Goal: Task Accomplishment & Management: Use online tool/utility

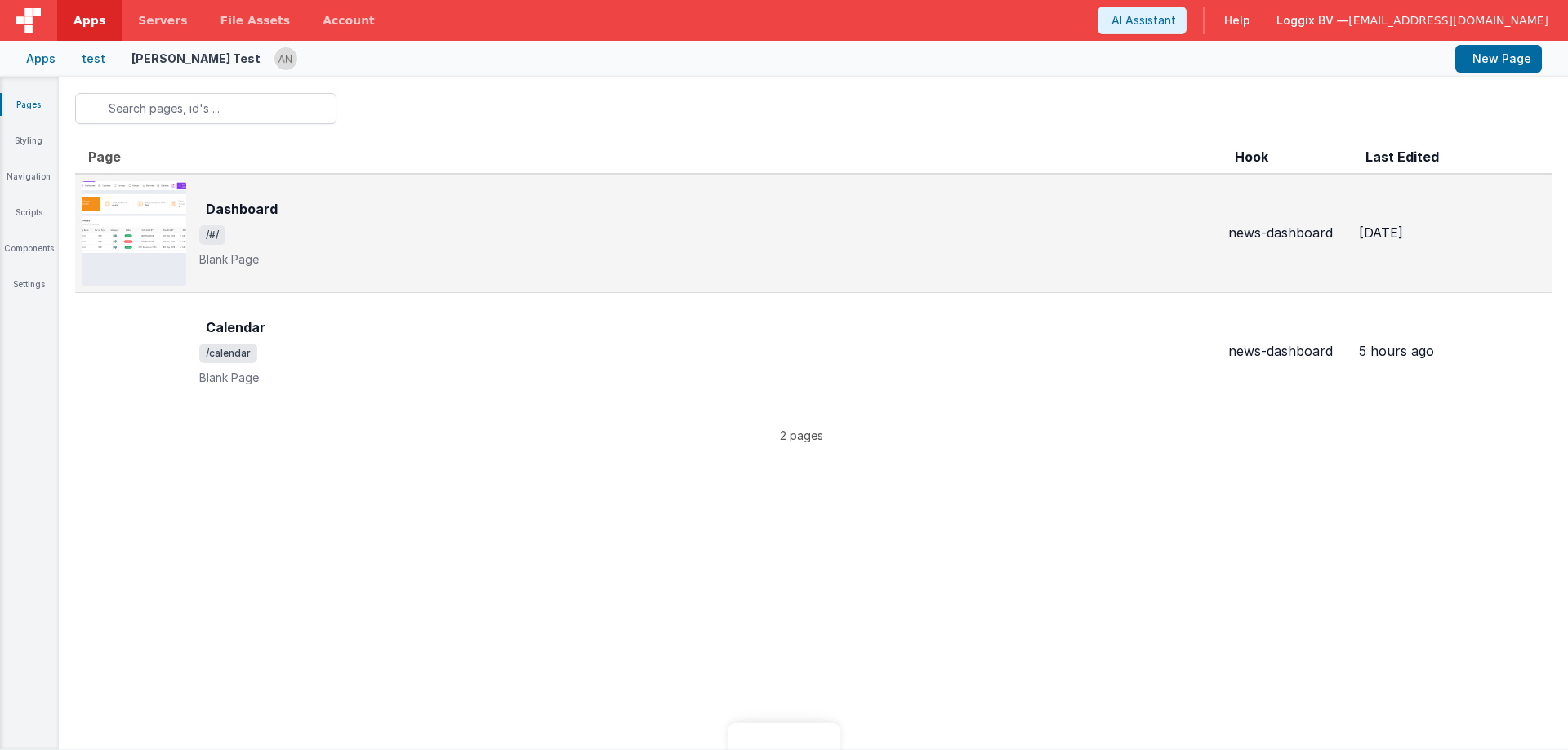
click at [330, 238] on span "/#/" at bounding box center [707, 235] width 1016 height 20
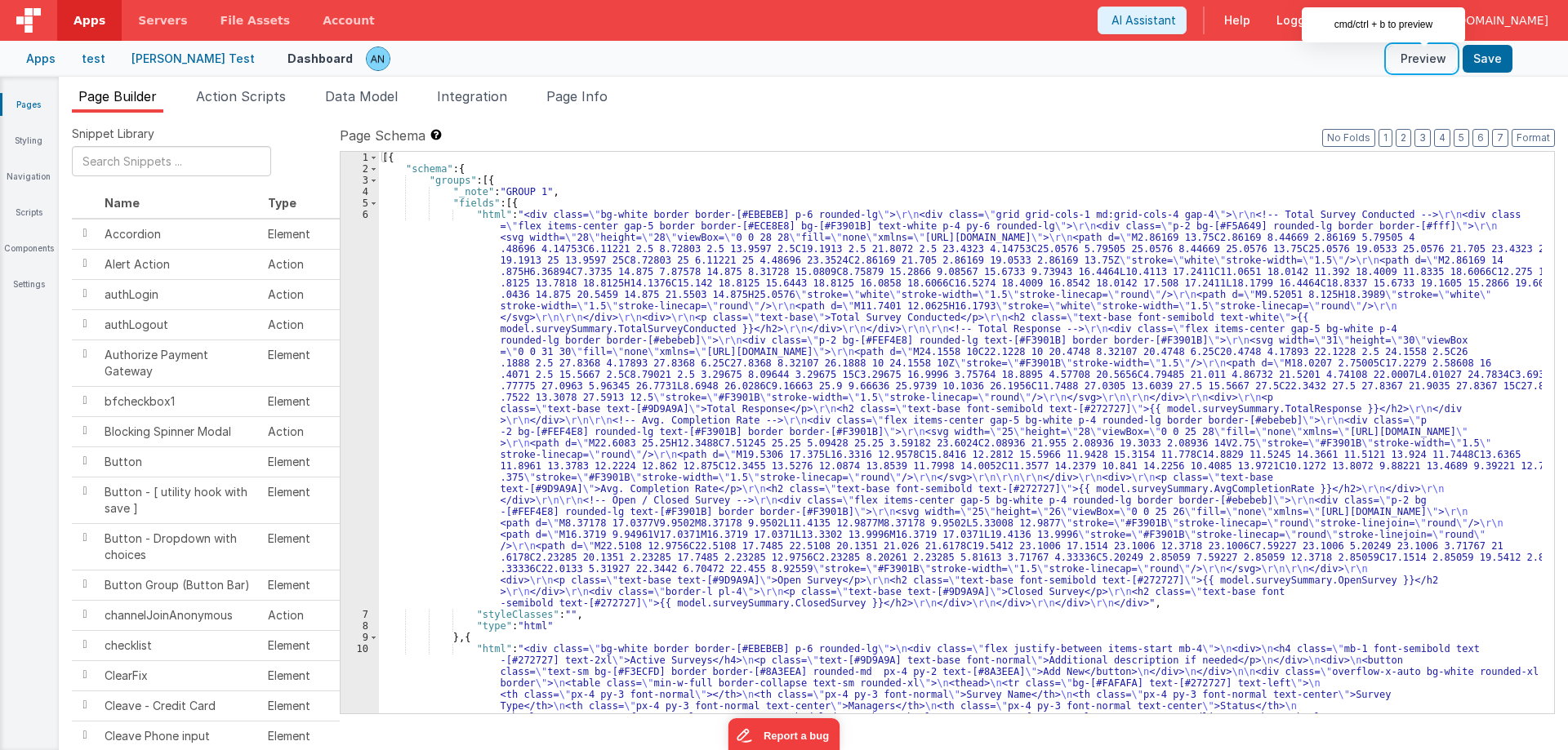
click at [1427, 51] on button "Preview" at bounding box center [1422, 58] width 69 height 26
click at [33, 135] on link "Styling" at bounding box center [29, 141] width 59 height 16
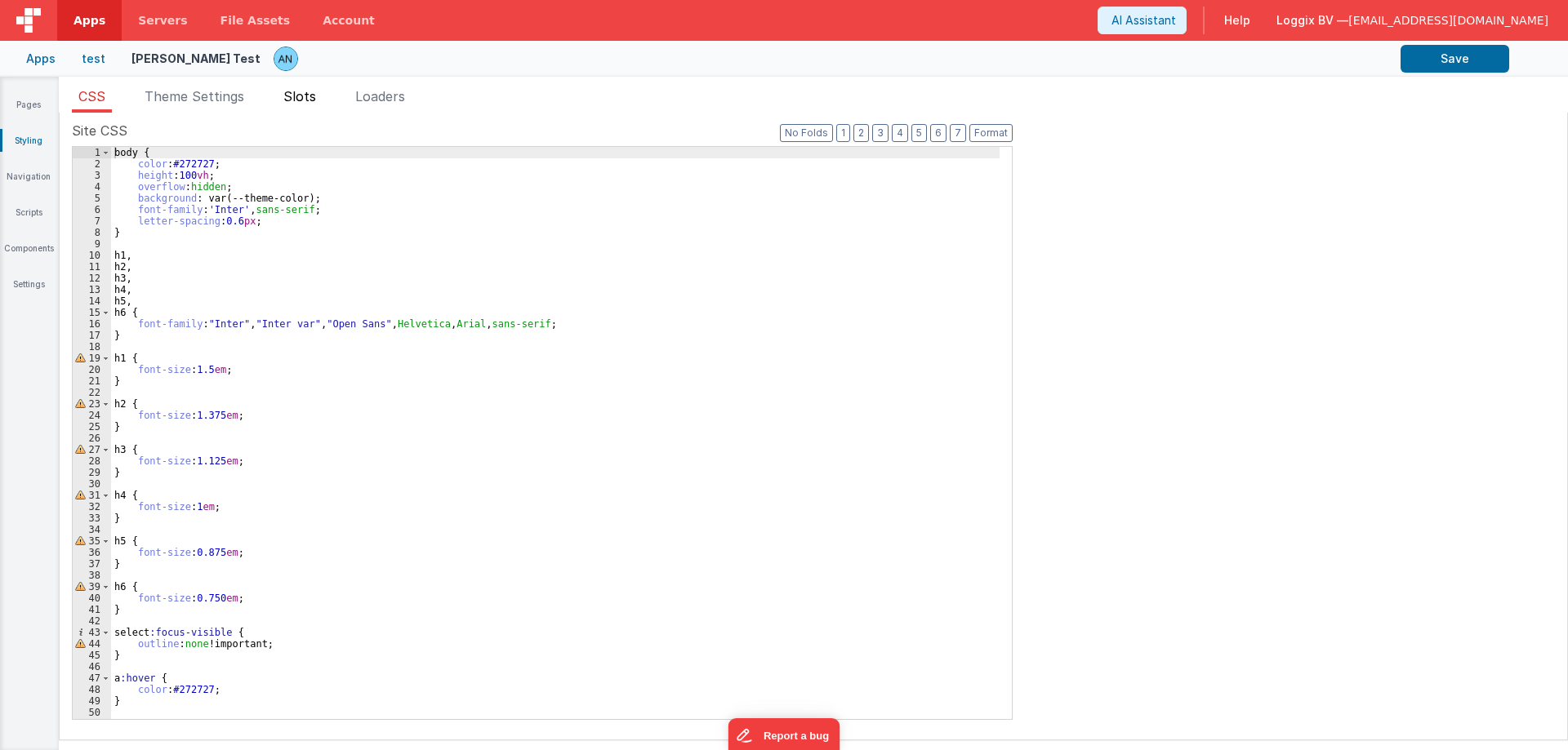
click at [310, 90] on span "Slots" at bounding box center [300, 97] width 32 height 16
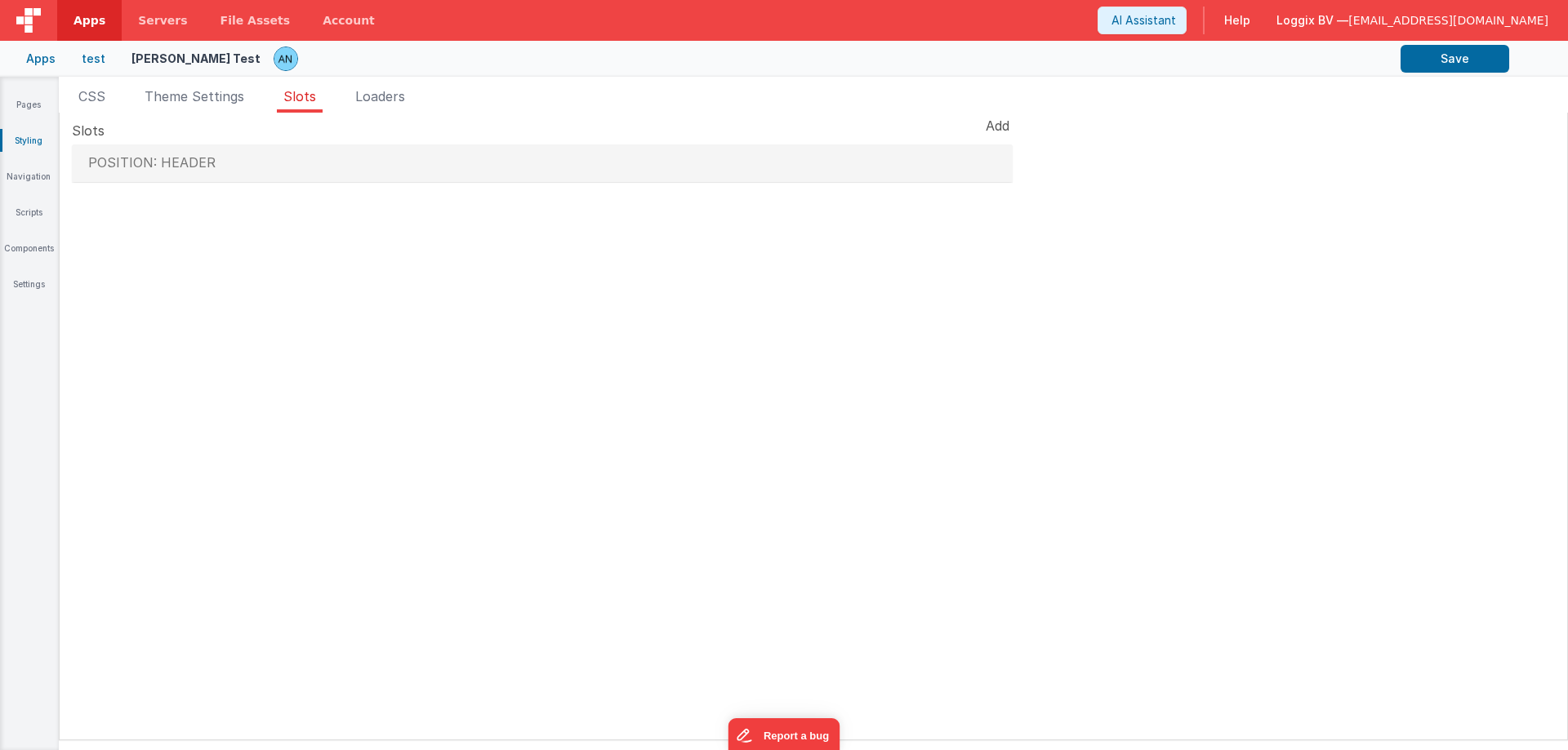
click at [248, 160] on h4 "Position: header" at bounding box center [542, 163] width 925 height 14
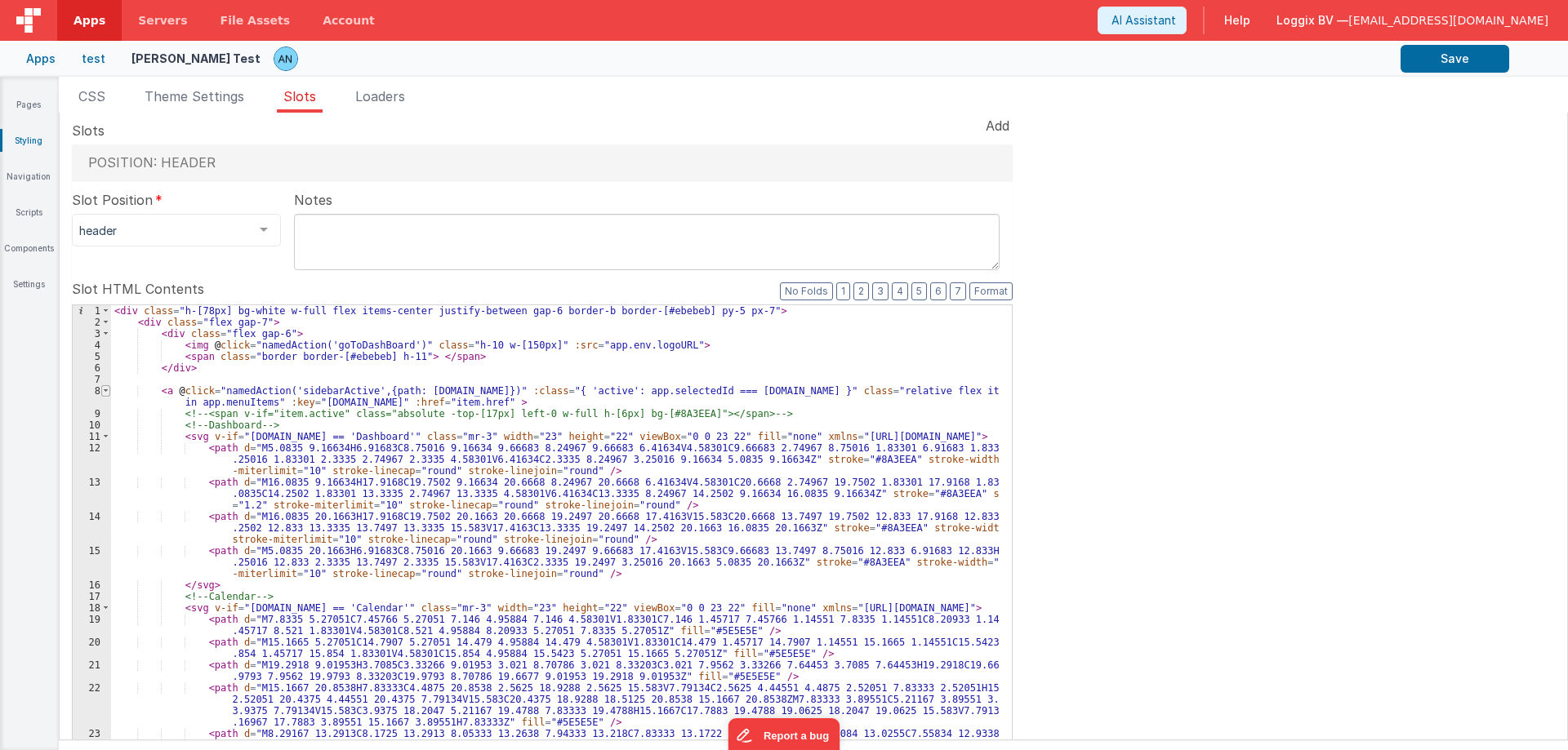
click at [104, 387] on span at bounding box center [106, 391] width 9 height 12
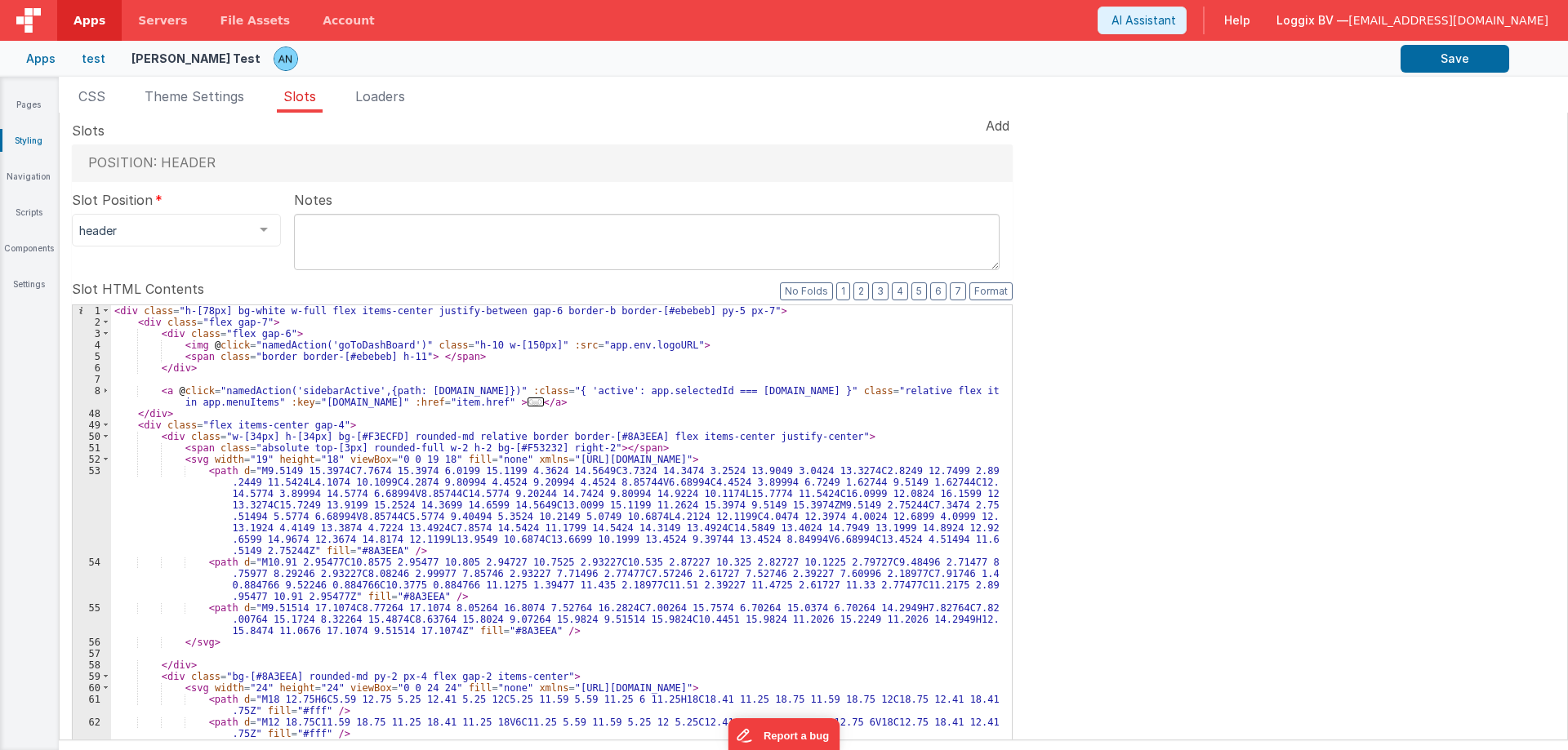
click at [110, 441] on div "50" at bounding box center [91, 437] width 39 height 12
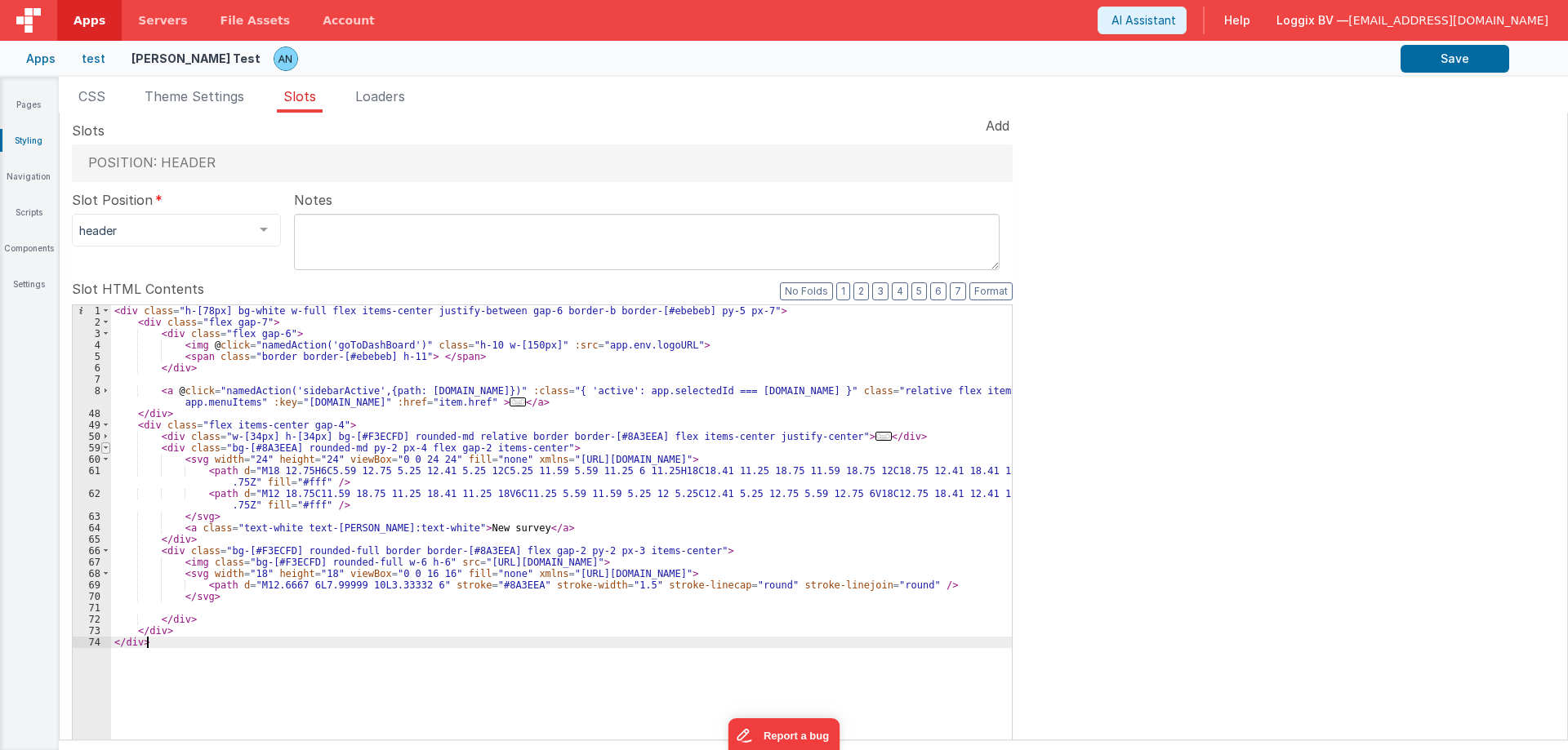
click at [107, 447] on span at bounding box center [106, 447] width 9 height 12
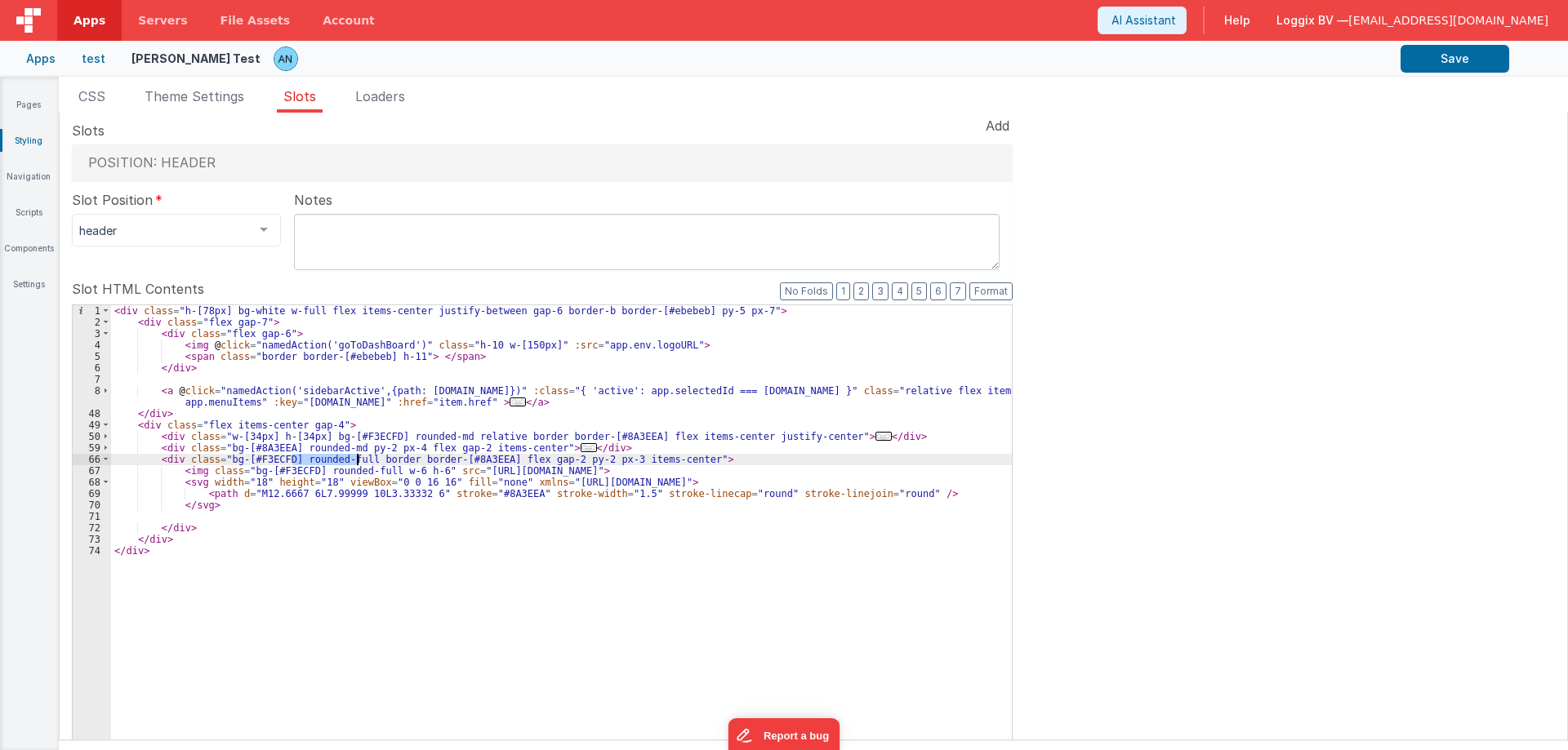
drag, startPoint x: 291, startPoint y: 460, endPoint x: 356, endPoint y: 459, distance: 65.0
click at [356, 459] on div "< div class = "h-[78px] bg-white w-full flex items-center justify-between gap-6…" at bounding box center [561, 581] width 901 height 552
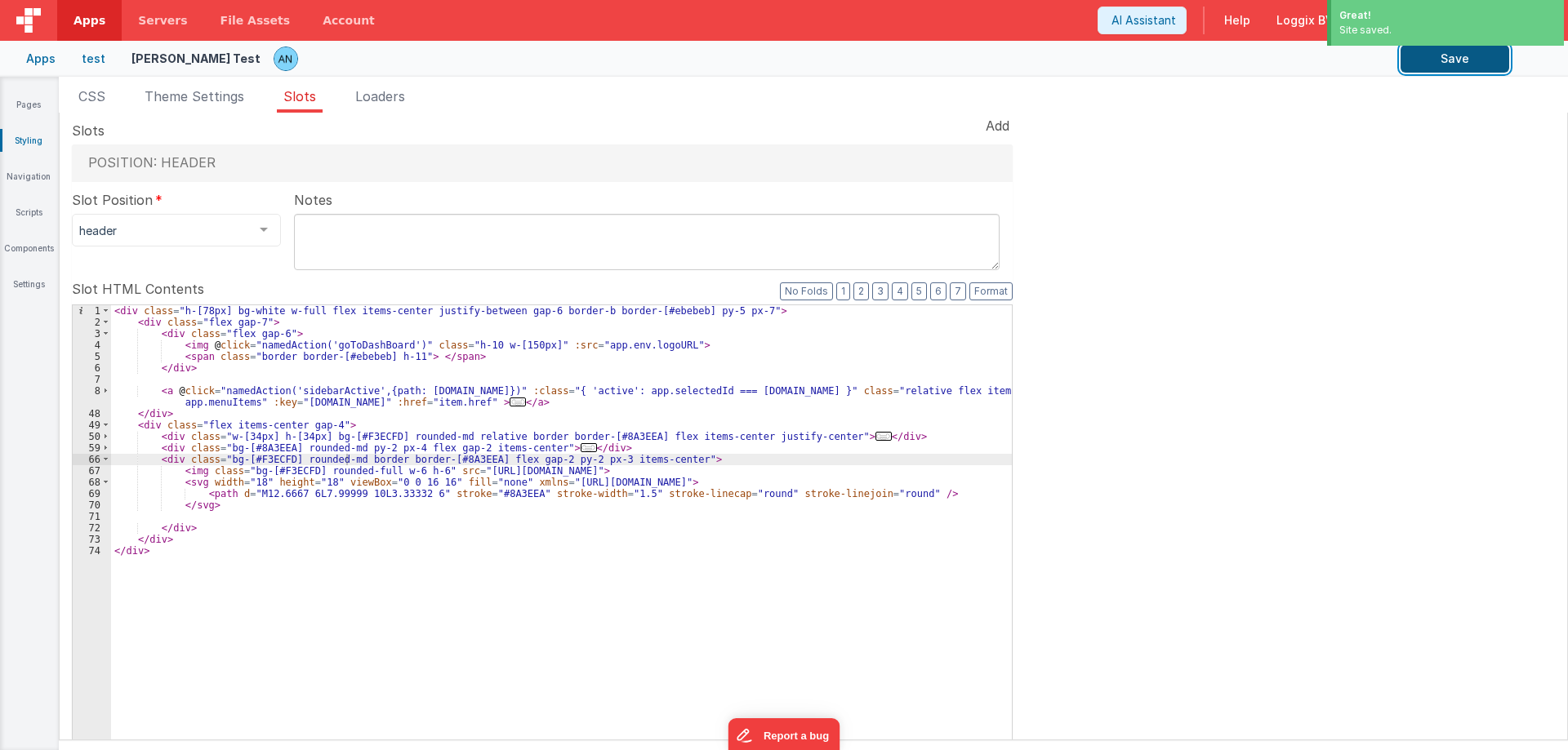
click at [1483, 64] on button "Save" at bounding box center [1454, 58] width 108 height 28
click at [1484, 49] on button "Save" at bounding box center [1454, 58] width 108 height 28
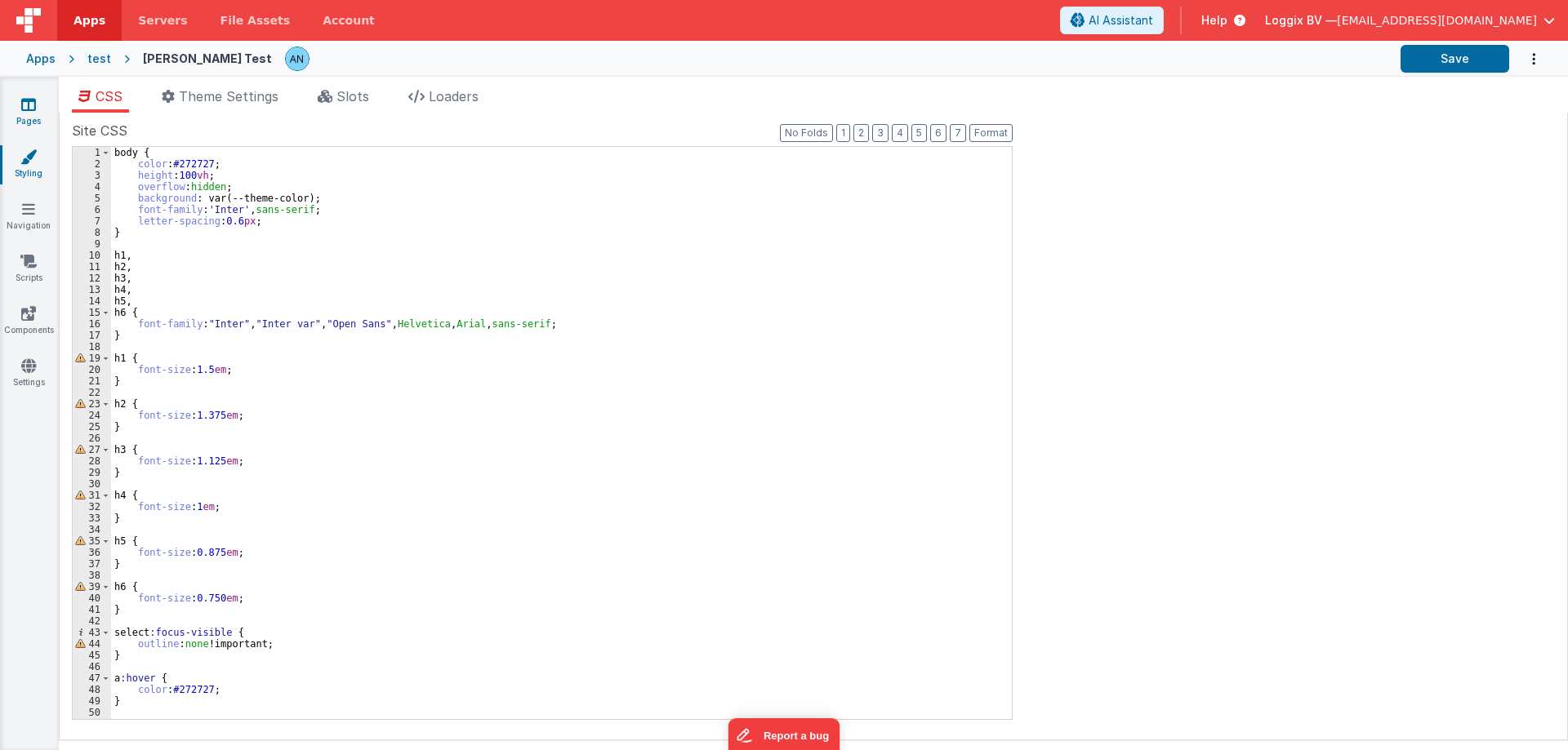
click at [17, 114] on link "Pages" at bounding box center [29, 113] width 59 height 32
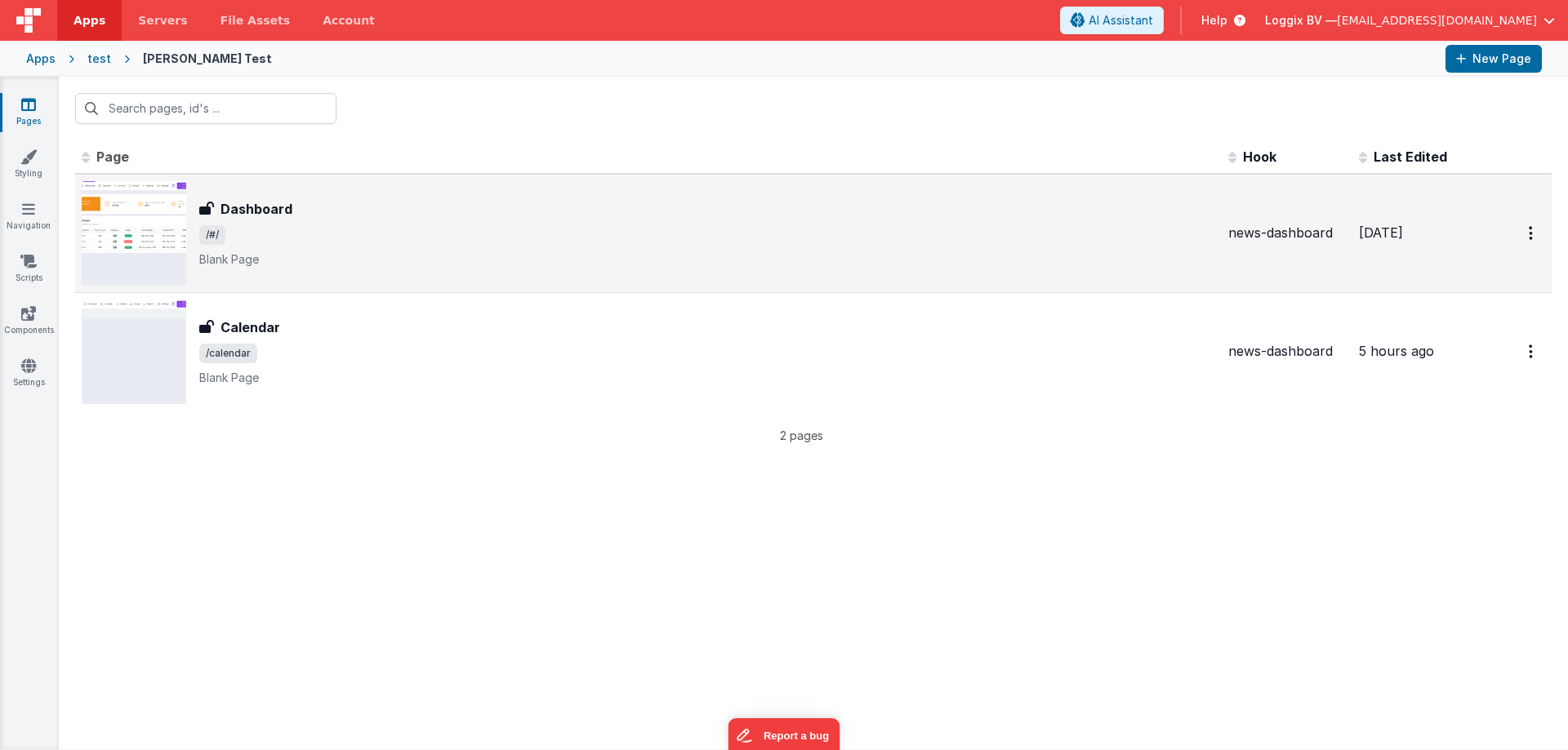
click at [264, 244] on span "/#/" at bounding box center [707, 235] width 1016 height 20
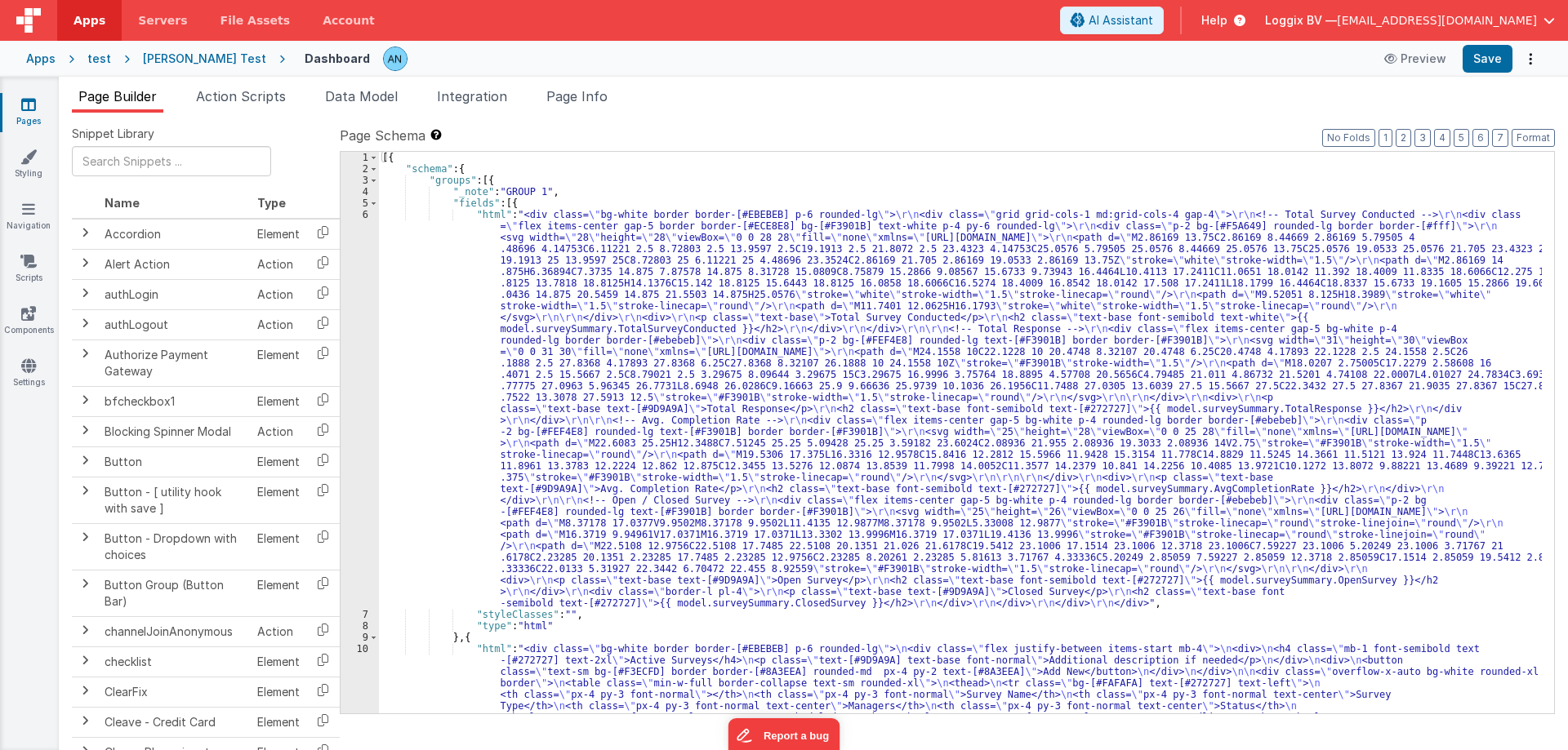
click at [431, 276] on div "[{ "schema" : { "groups" : [{ "_note" : "GROUP 1" , "fields" : [{ "html" : "<di…" at bounding box center [960, 604] width 1163 height 905
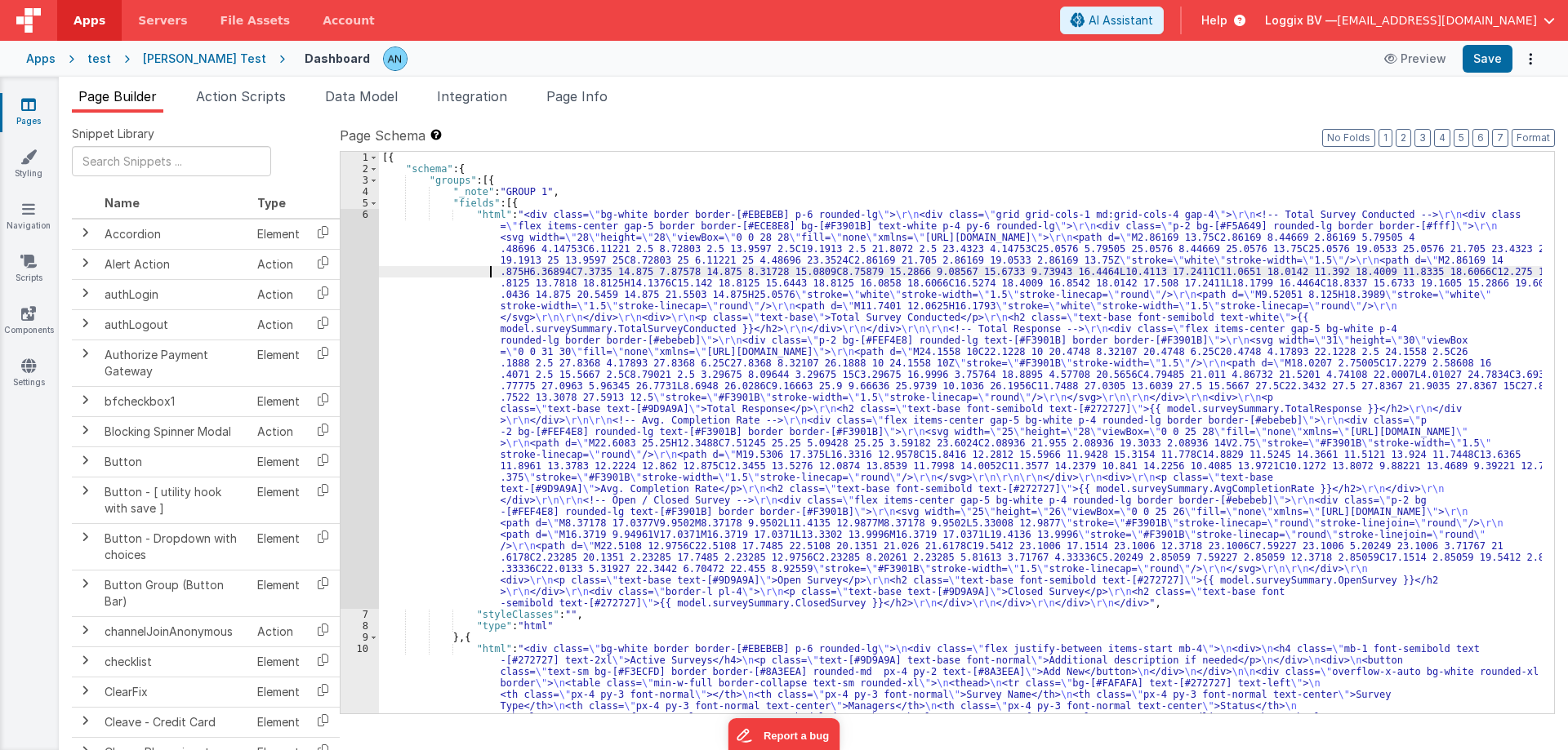
click at [348, 301] on div "6" at bounding box center [359, 409] width 39 height 400
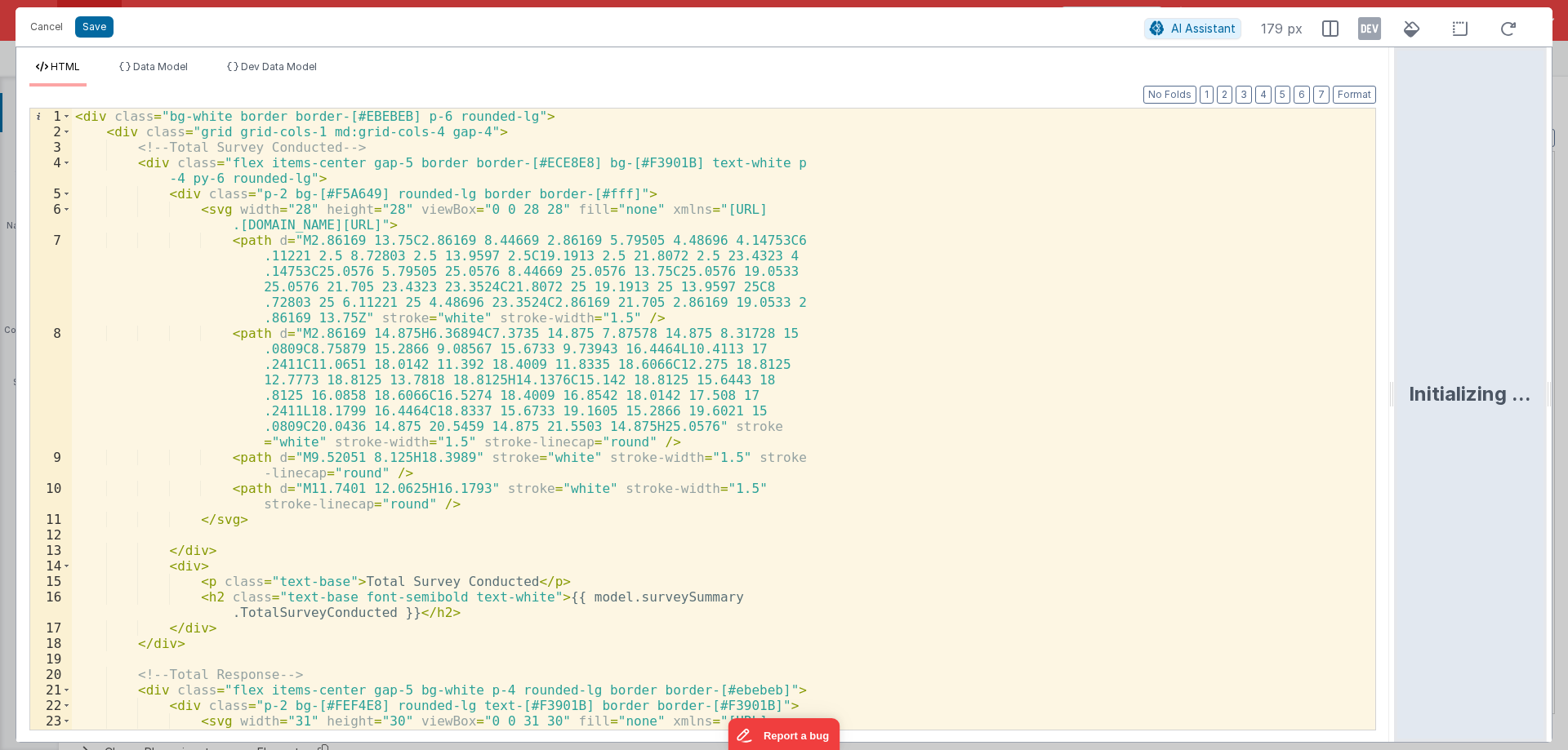
drag, startPoint x: 781, startPoint y: 386, endPoint x: 1567, endPoint y: 429, distance: 787.2
click at [1567, 429] on html "Cancel Save AI Assistant 179 px HTML Data Model Dev Data Model Format 7 6 5 4 3…" at bounding box center [784, 375] width 1568 height 750
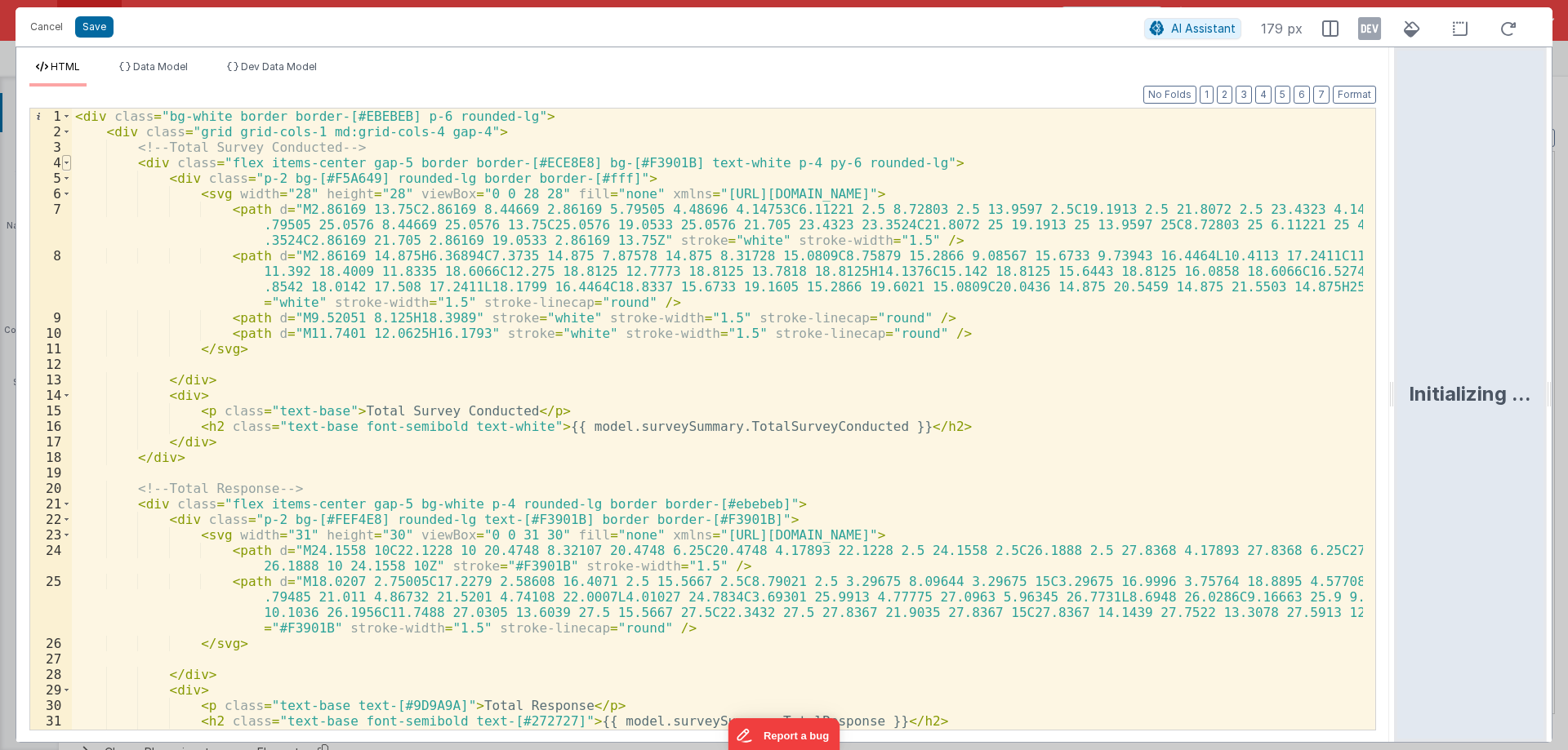
click at [64, 168] on span at bounding box center [66, 162] width 9 height 15
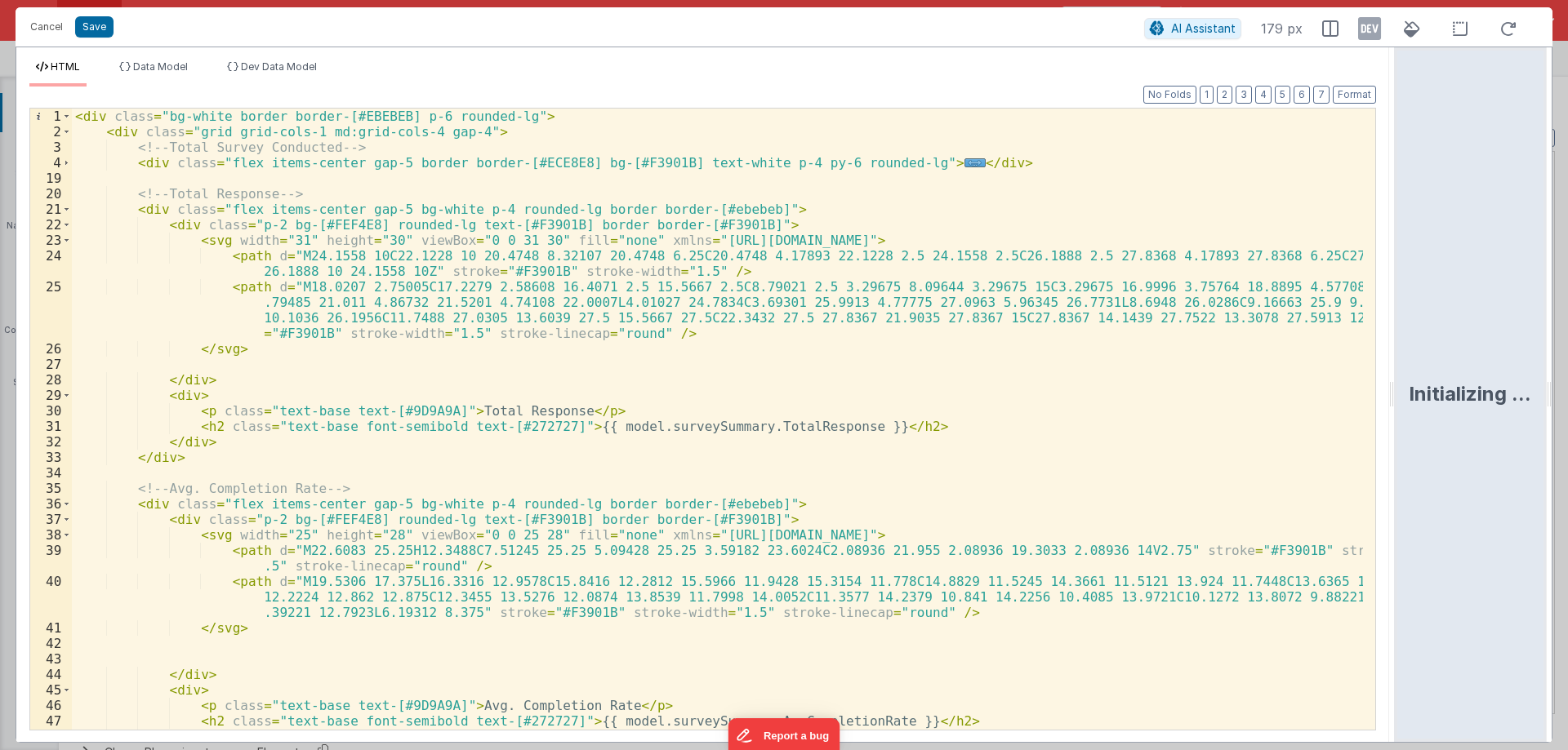
click at [61, 213] on div "21" at bounding box center [51, 209] width 42 height 15
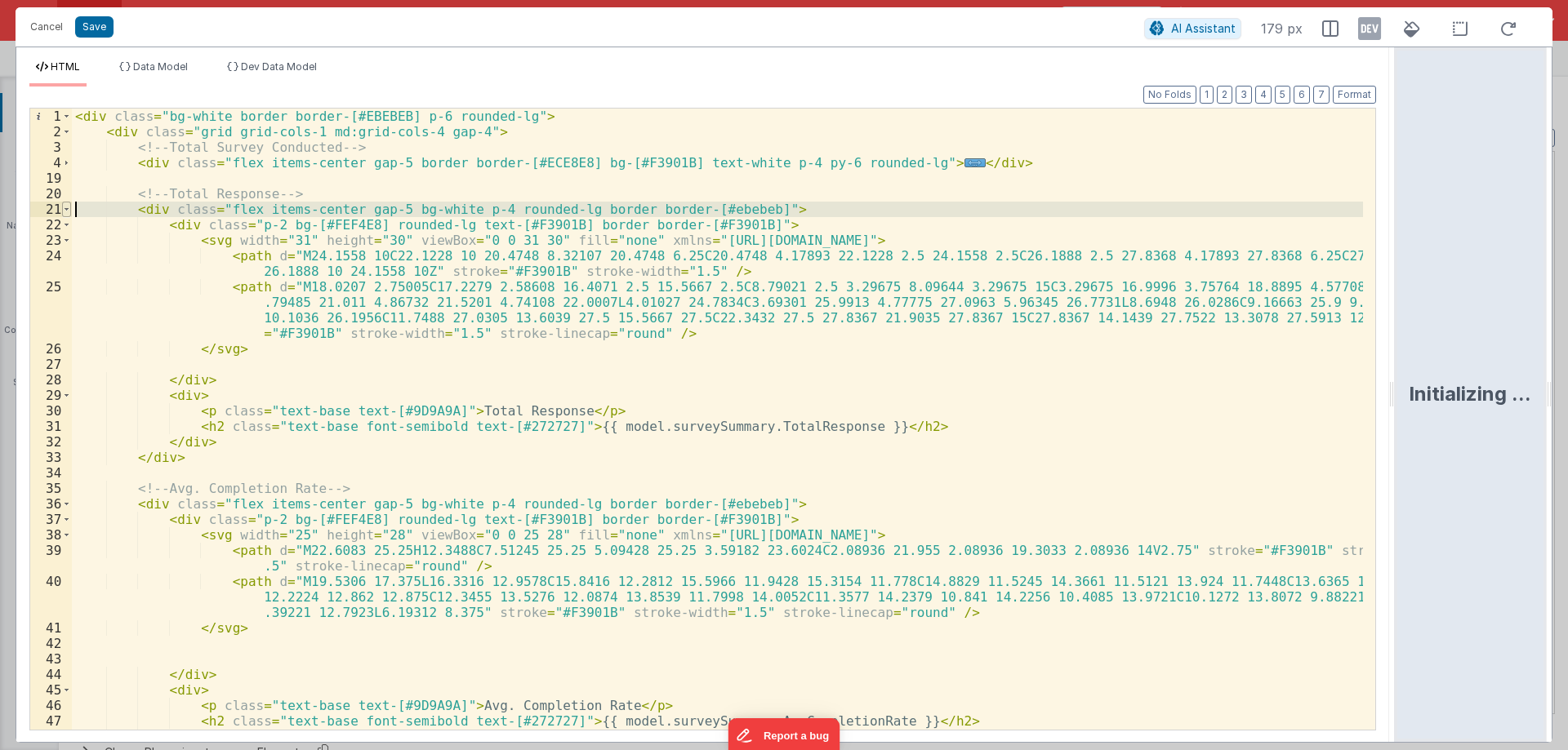
click at [65, 213] on span at bounding box center [66, 209] width 9 height 15
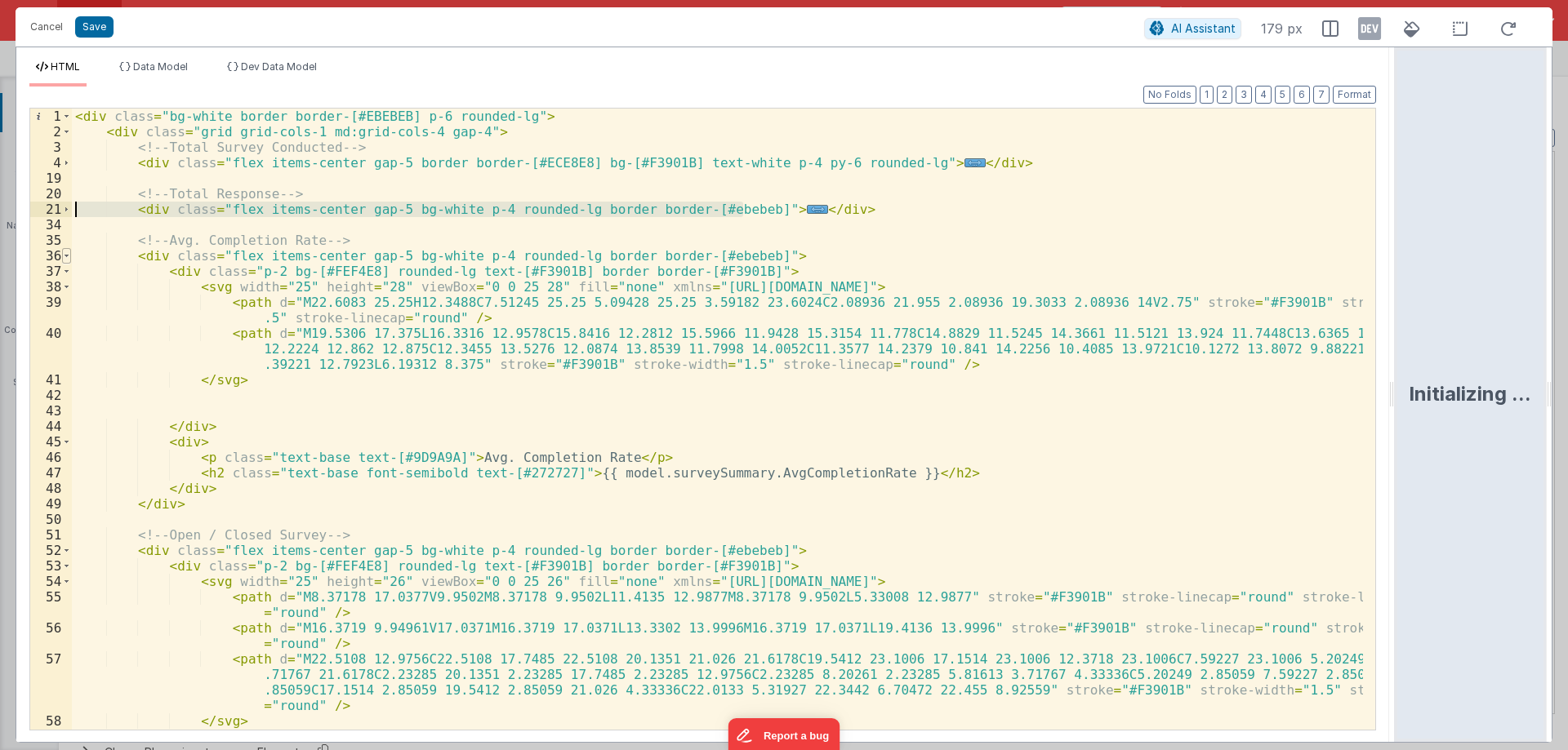
click at [67, 259] on span at bounding box center [66, 255] width 9 height 15
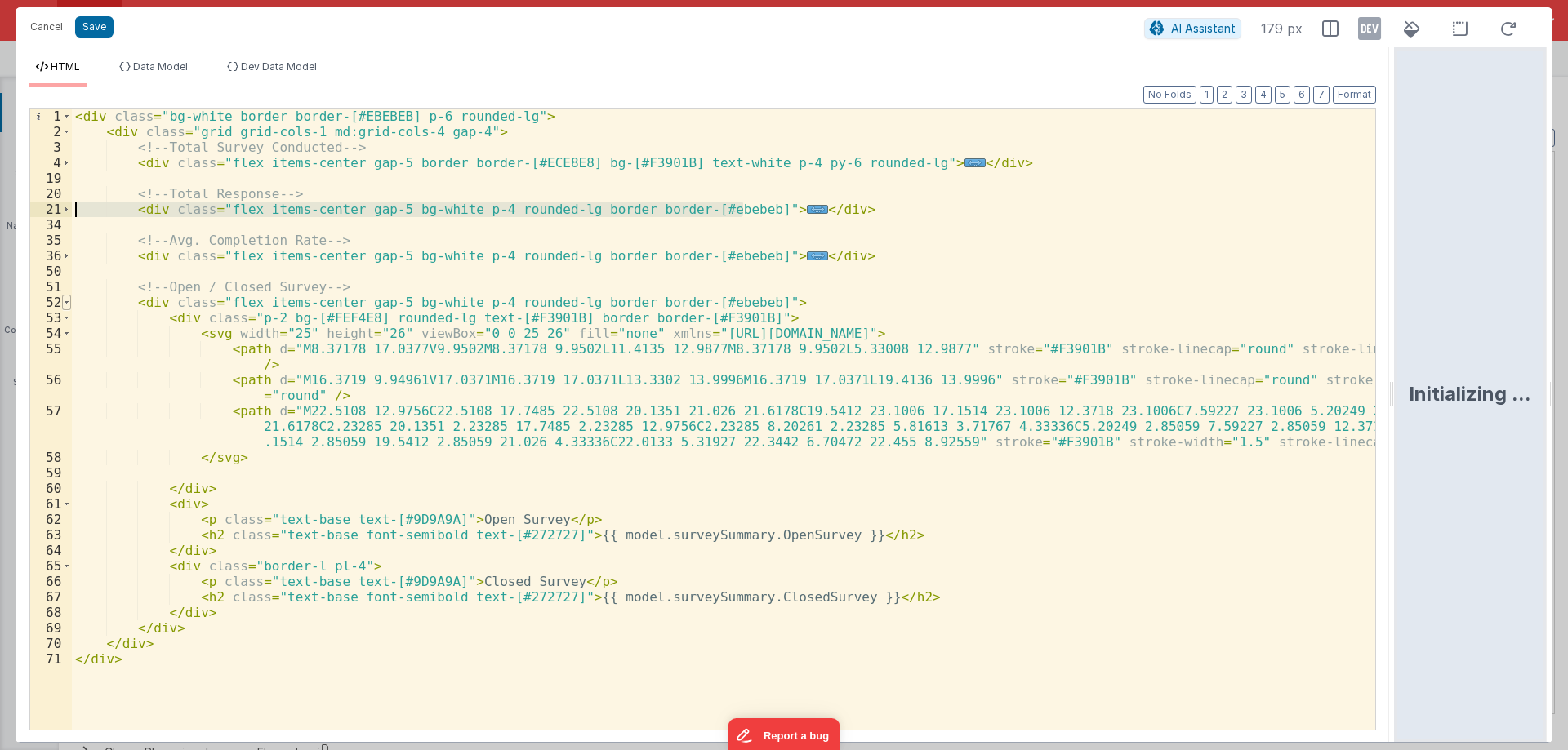
click at [67, 310] on span at bounding box center [66, 302] width 9 height 15
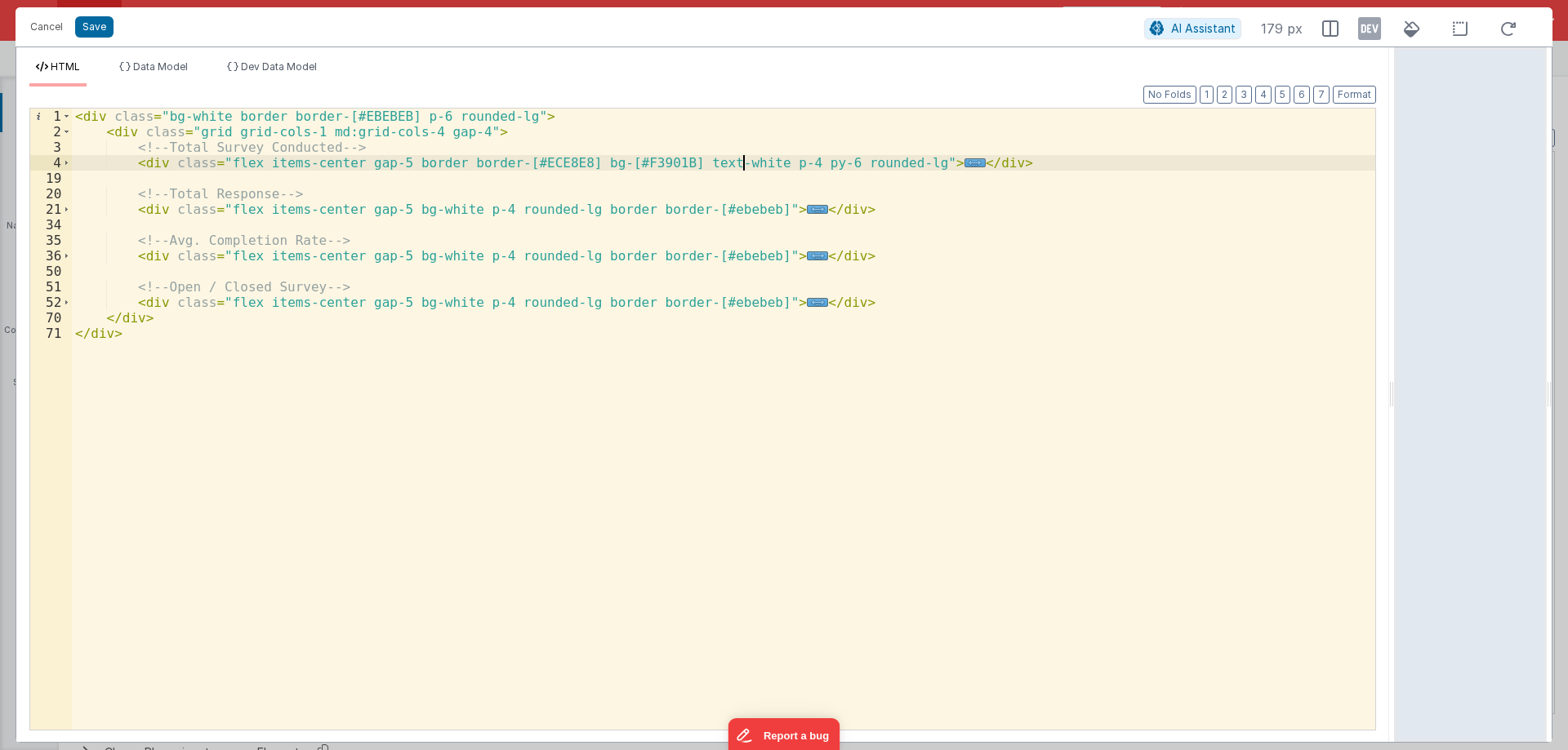
click at [742, 165] on div "< div class = "bg-white border border-[#EBEBEB] p-6 rounded-lg" > < div class =…" at bounding box center [724, 434] width 1304 height 652
drag, startPoint x: 734, startPoint y: 160, endPoint x: 802, endPoint y: 162, distance: 68.0
click at [802, 162] on div "< div class = "bg-white border border-[#EBEBEB] p-6 rounded-lg" > < div class =…" at bounding box center [724, 434] width 1304 height 652
drag, startPoint x: 457, startPoint y: 209, endPoint x: 476, endPoint y: 211, distance: 19.1
click at [476, 211] on div "< div class = "bg-white border border-[#EBEBEB] p-6 rounded-lg" > < div class =…" at bounding box center [724, 434] width 1304 height 652
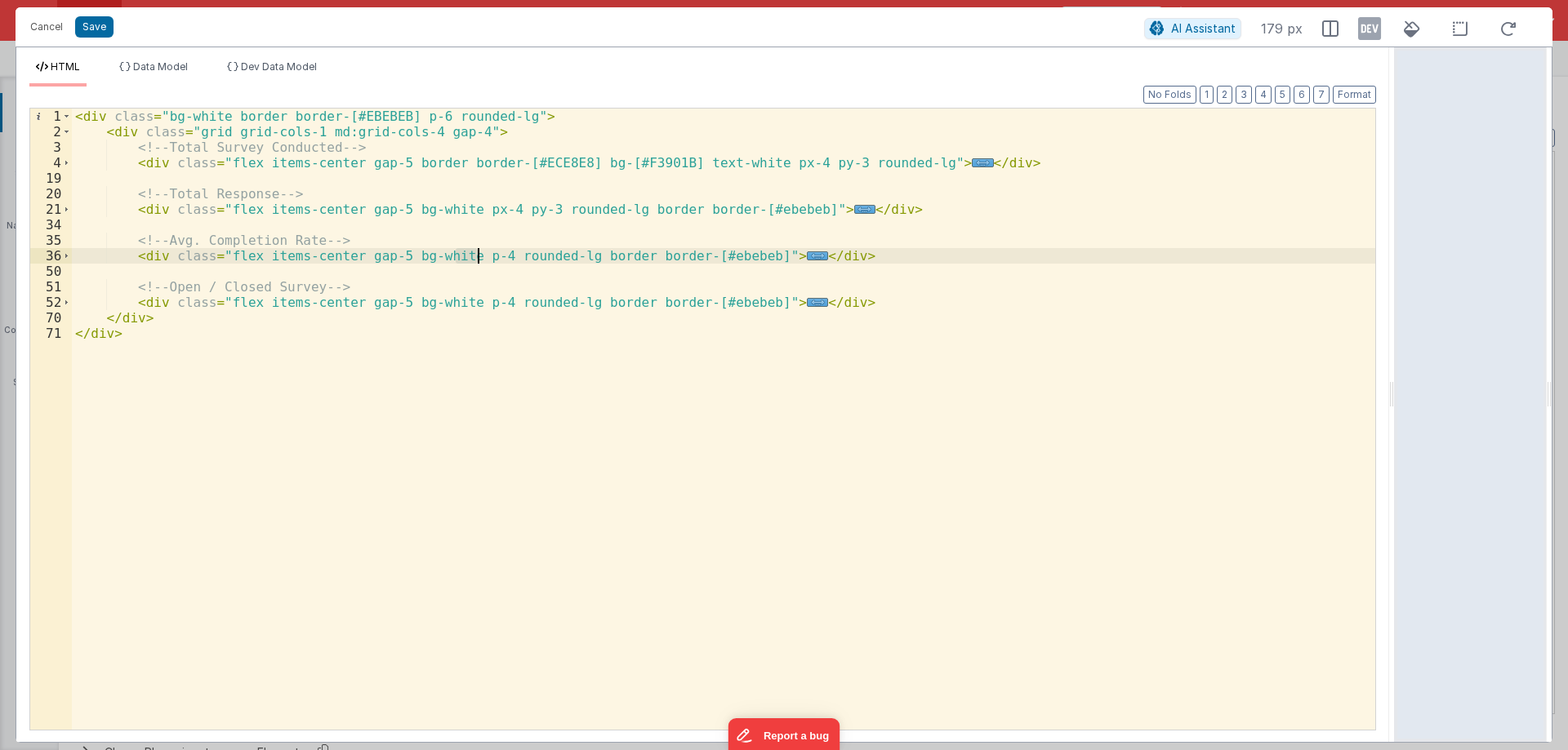
drag, startPoint x: 456, startPoint y: 255, endPoint x: 479, endPoint y: 256, distance: 23.0
click at [479, 256] on div "< div class = "bg-white border border-[#EBEBEB] p-6 rounded-lg" > < div class =…" at bounding box center [724, 434] width 1304 height 652
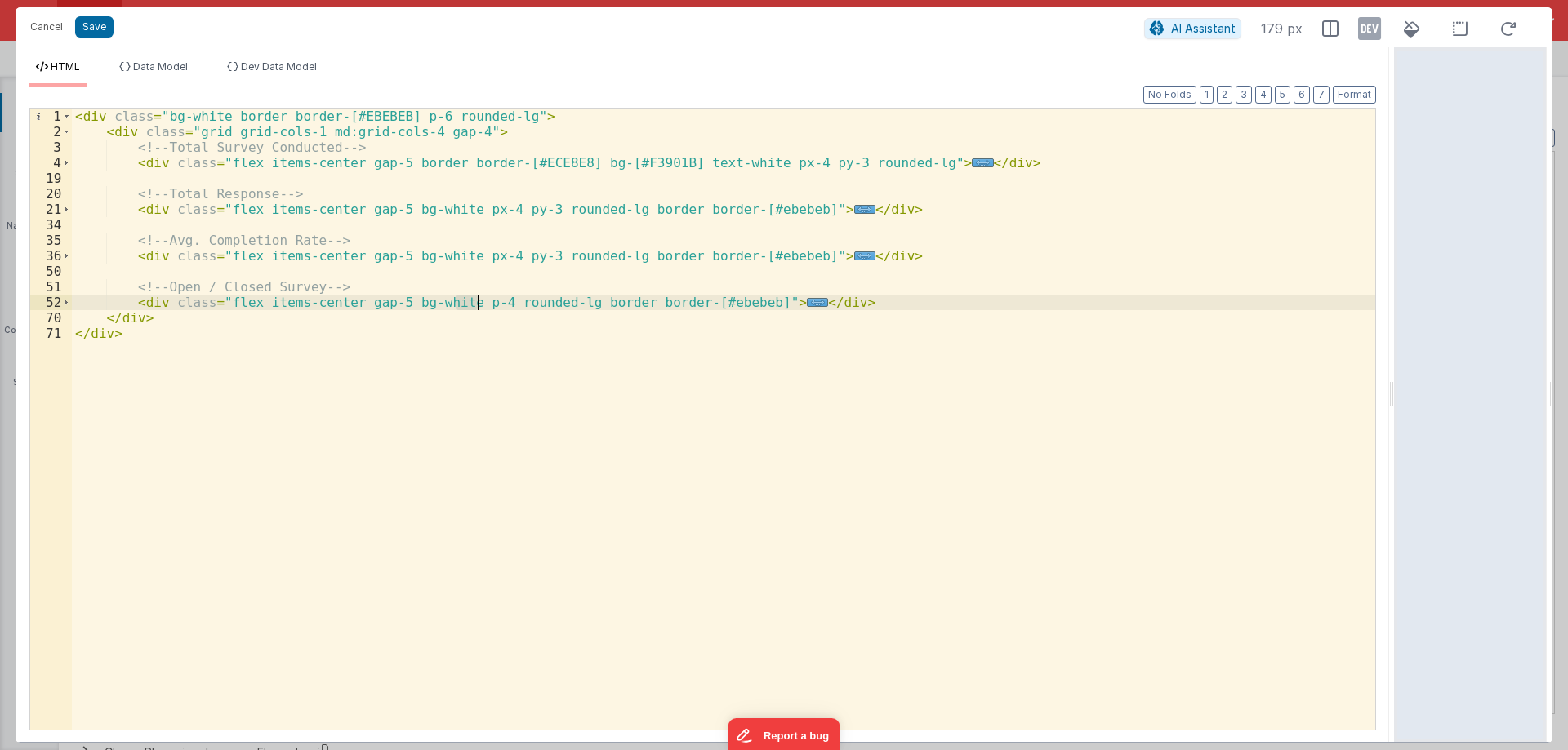
drag, startPoint x: 457, startPoint y: 302, endPoint x: 479, endPoint y: 303, distance: 22.0
click at [479, 303] on div "< div class = "bg-white border border-[#EBEBEB] p-6 rounded-lg" > < div class =…" at bounding box center [724, 434] width 1304 height 652
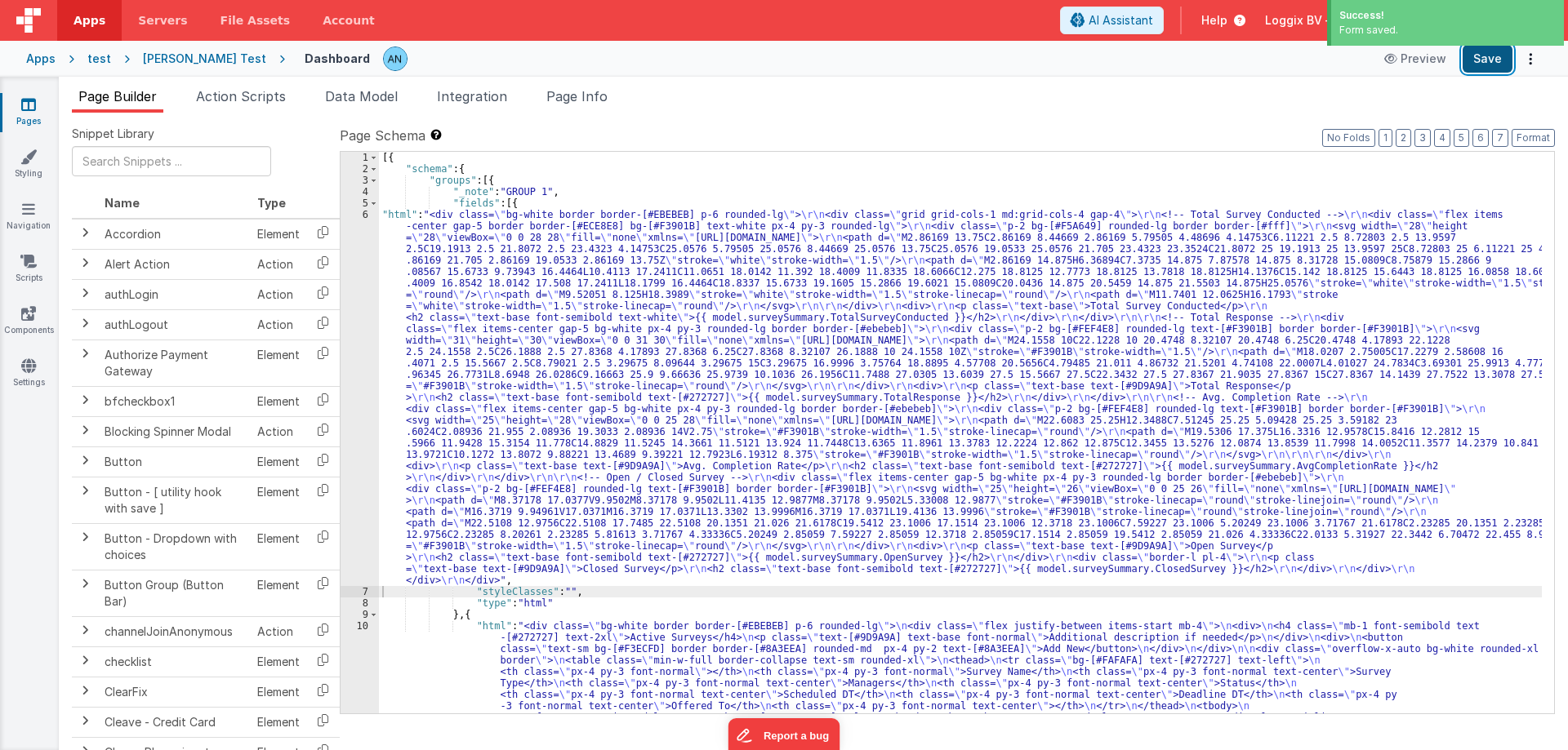
click at [1502, 54] on button "Save" at bounding box center [1488, 58] width 50 height 28
click at [1536, 134] on button "Format" at bounding box center [1533, 138] width 43 height 18
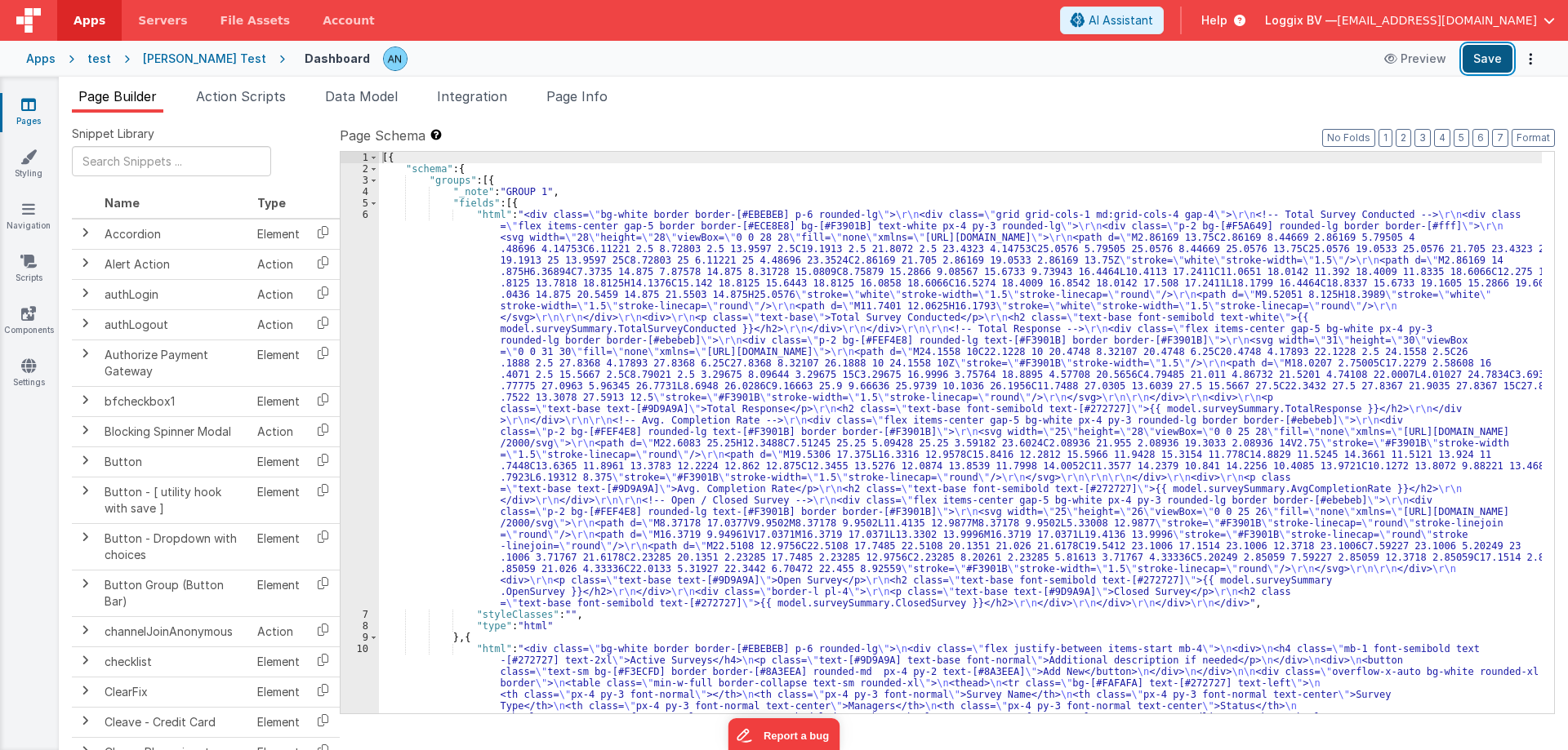
click at [1478, 62] on button "Save" at bounding box center [1488, 58] width 50 height 28
click at [1526, 136] on button "Format" at bounding box center [1533, 138] width 43 height 18
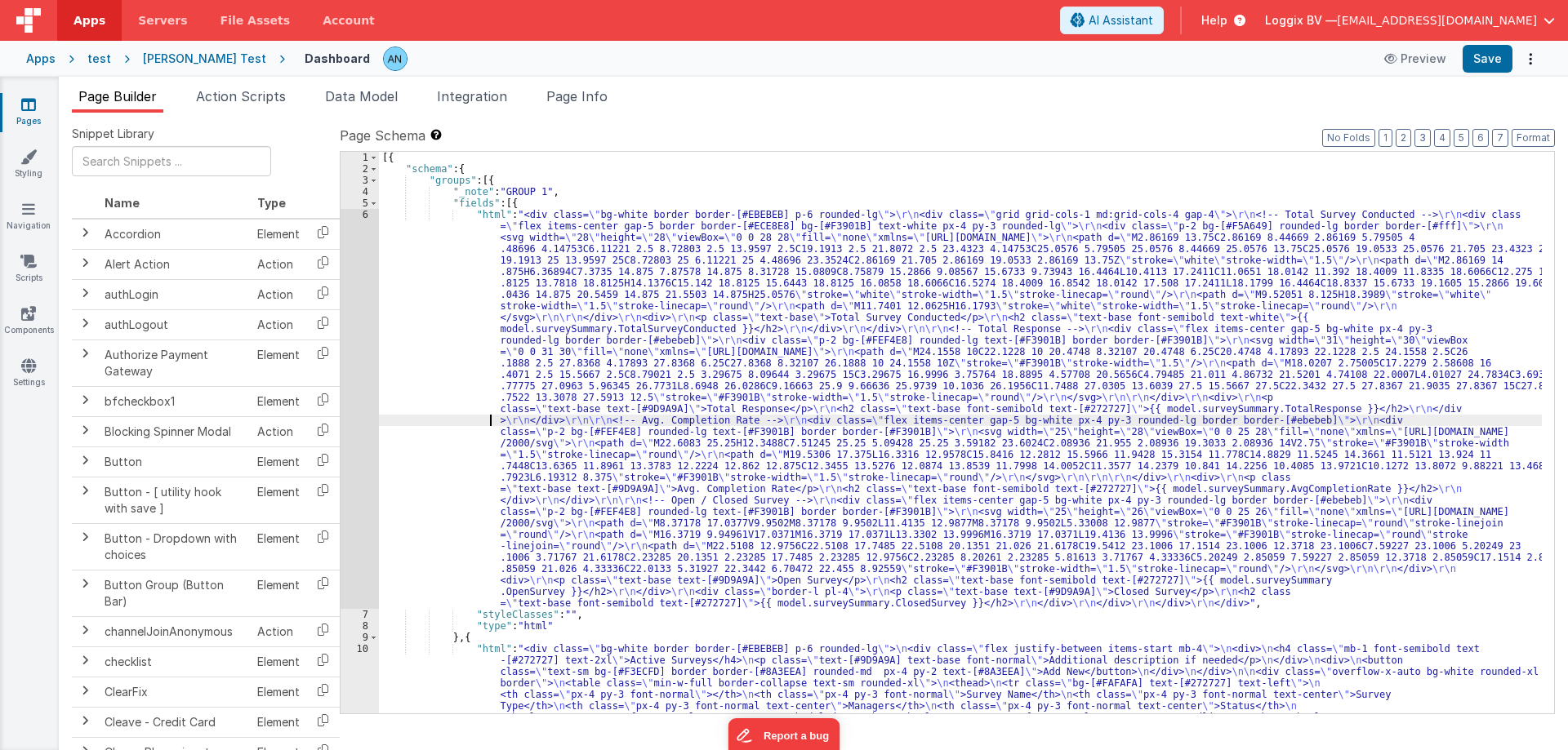
click at [428, 418] on div "[{ "schema" : { "groups" : [{ "_note" : "GROUP 1" , "fields" : [{ "html" : "<di…" at bounding box center [960, 604] width 1163 height 905
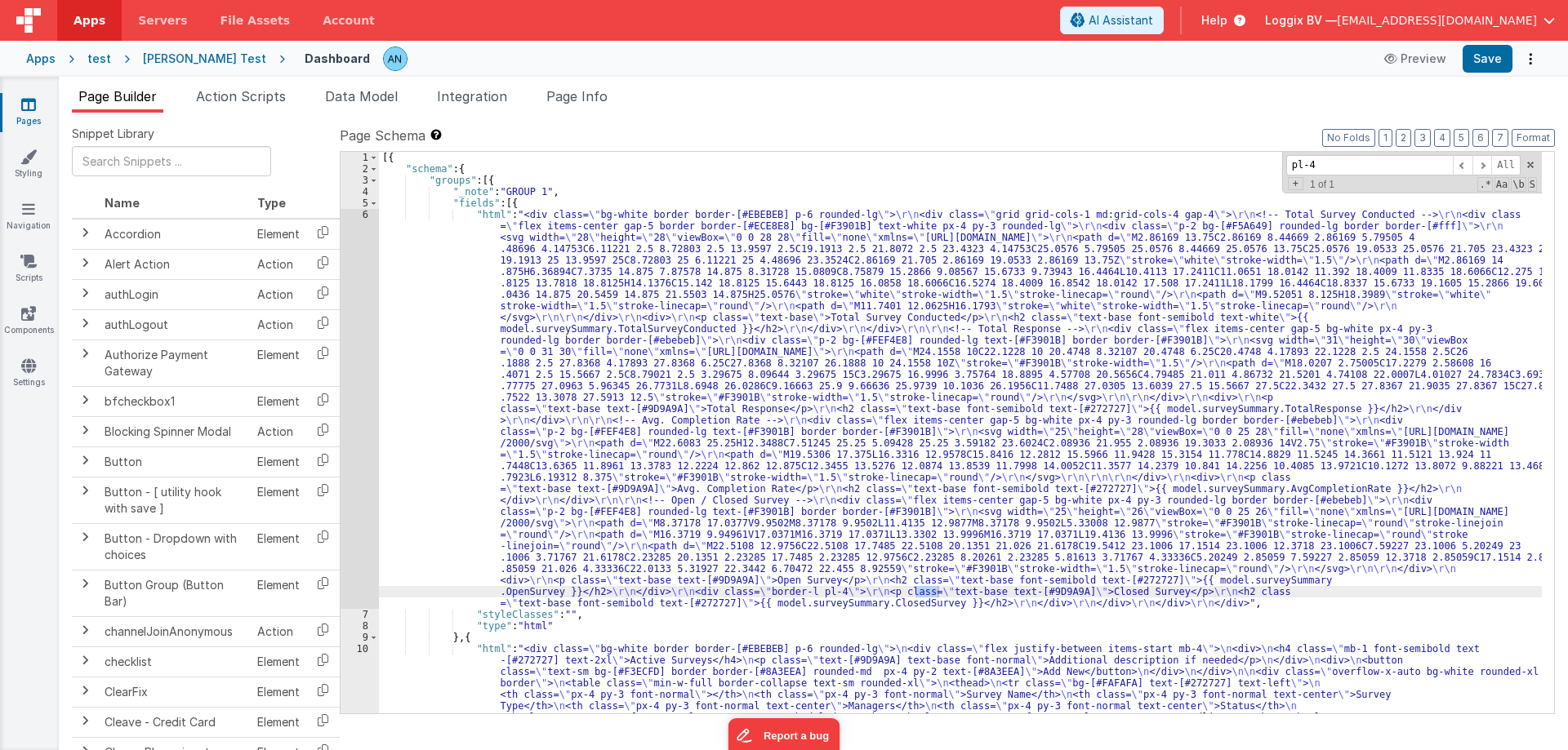
type input "pl-4"
click at [938, 594] on div "[{ "schema" : { "groups" : [{ "_note" : "GROUP 1" , "fields" : [{ "html" : "<di…" at bounding box center [960, 433] width 1163 height 562
click at [1529, 160] on span at bounding box center [1530, 165] width 12 height 12
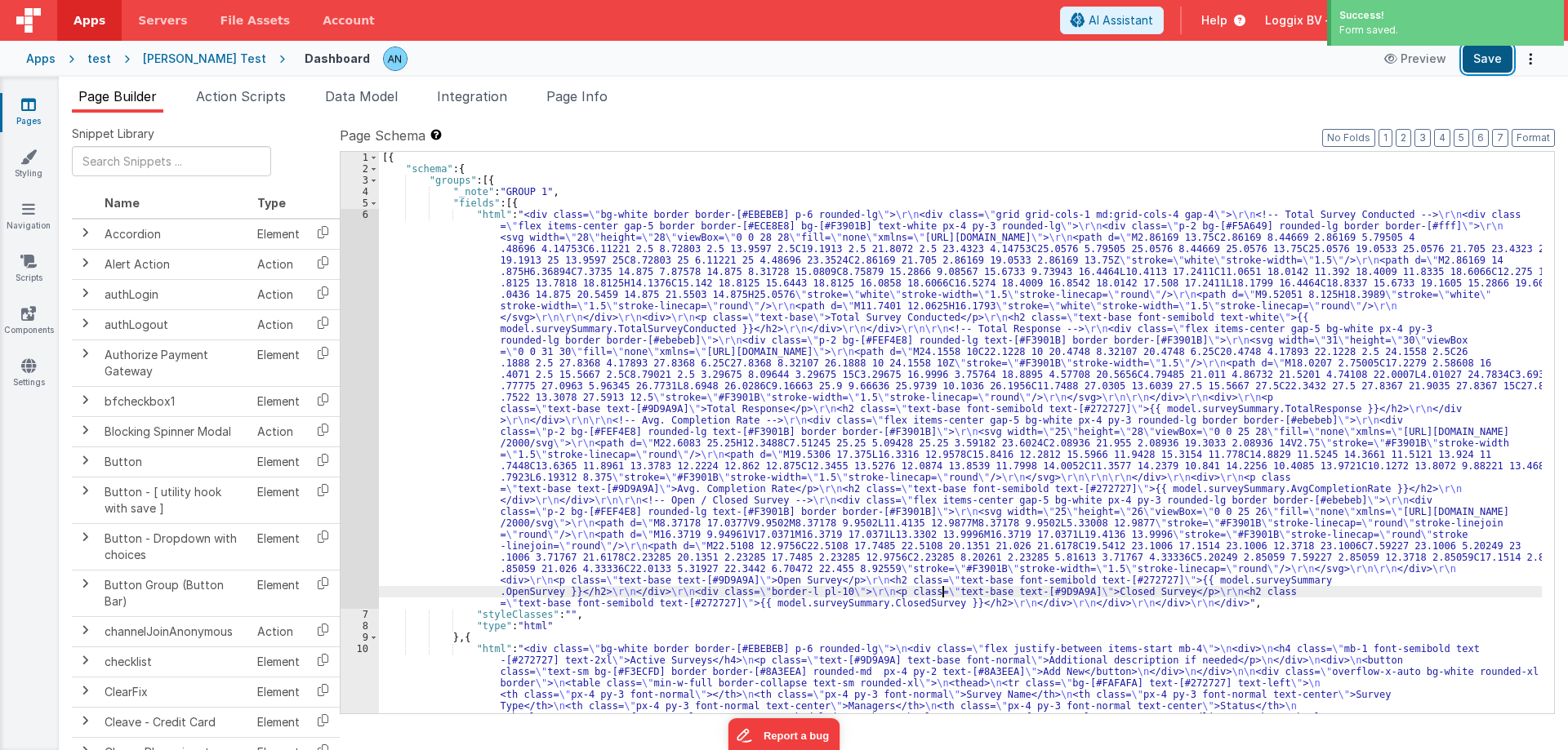
click at [1476, 58] on button "Save" at bounding box center [1488, 58] width 50 height 28
click at [1520, 135] on button "Format" at bounding box center [1533, 138] width 43 height 18
click at [1500, 67] on button "Save" at bounding box center [1488, 58] width 50 height 28
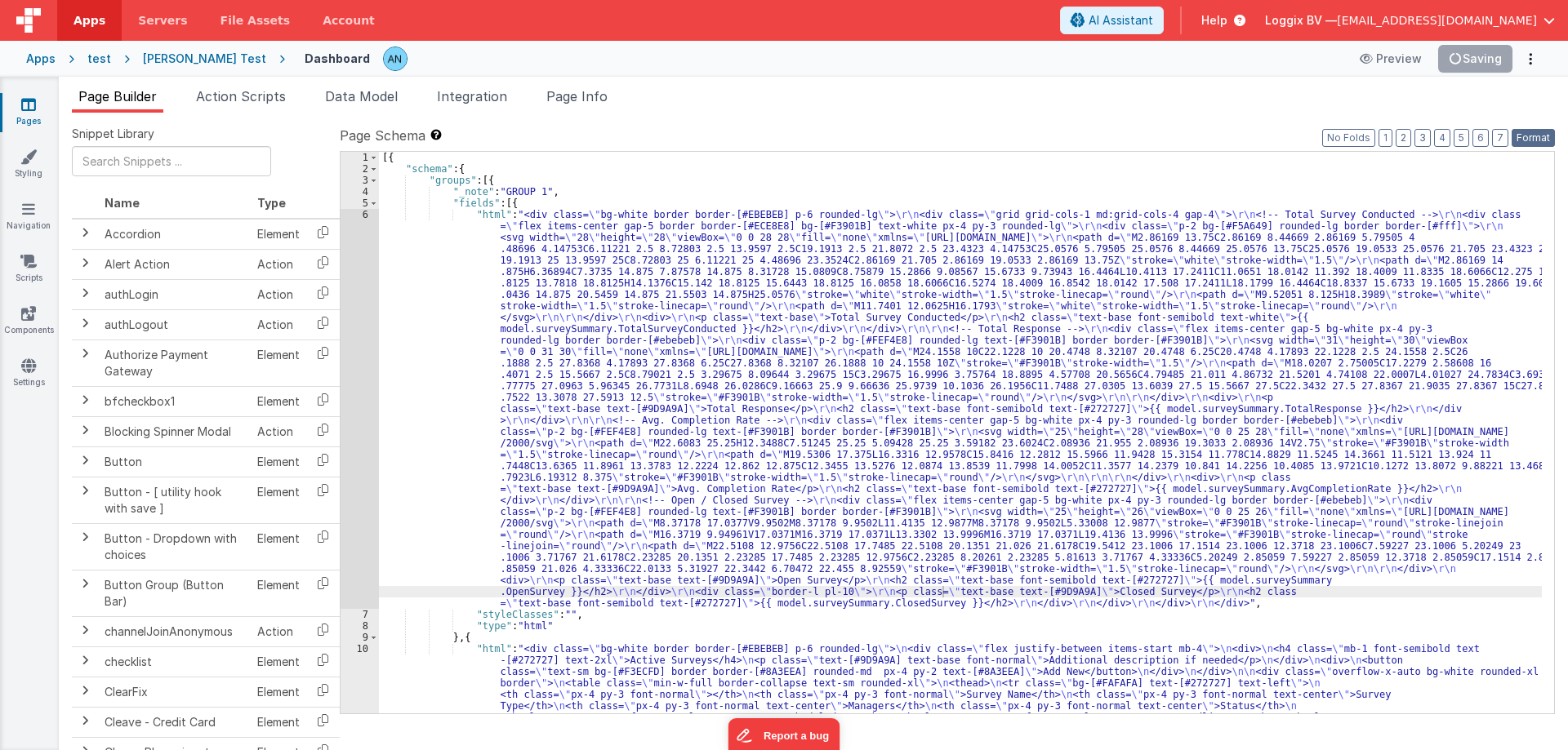
click at [1534, 136] on button "Format" at bounding box center [1533, 138] width 43 height 18
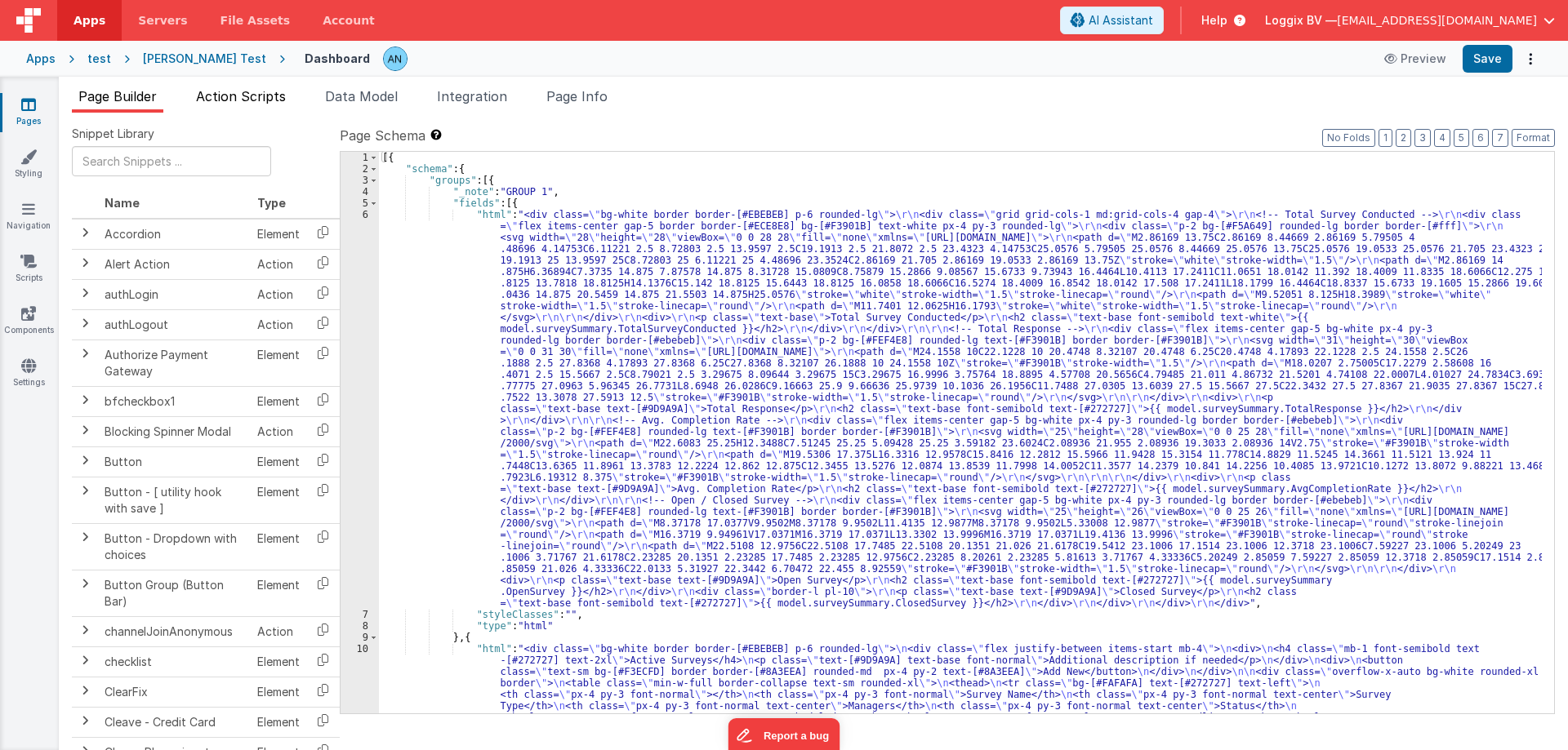
click at [266, 95] on span "Action Scripts" at bounding box center [241, 97] width 90 height 16
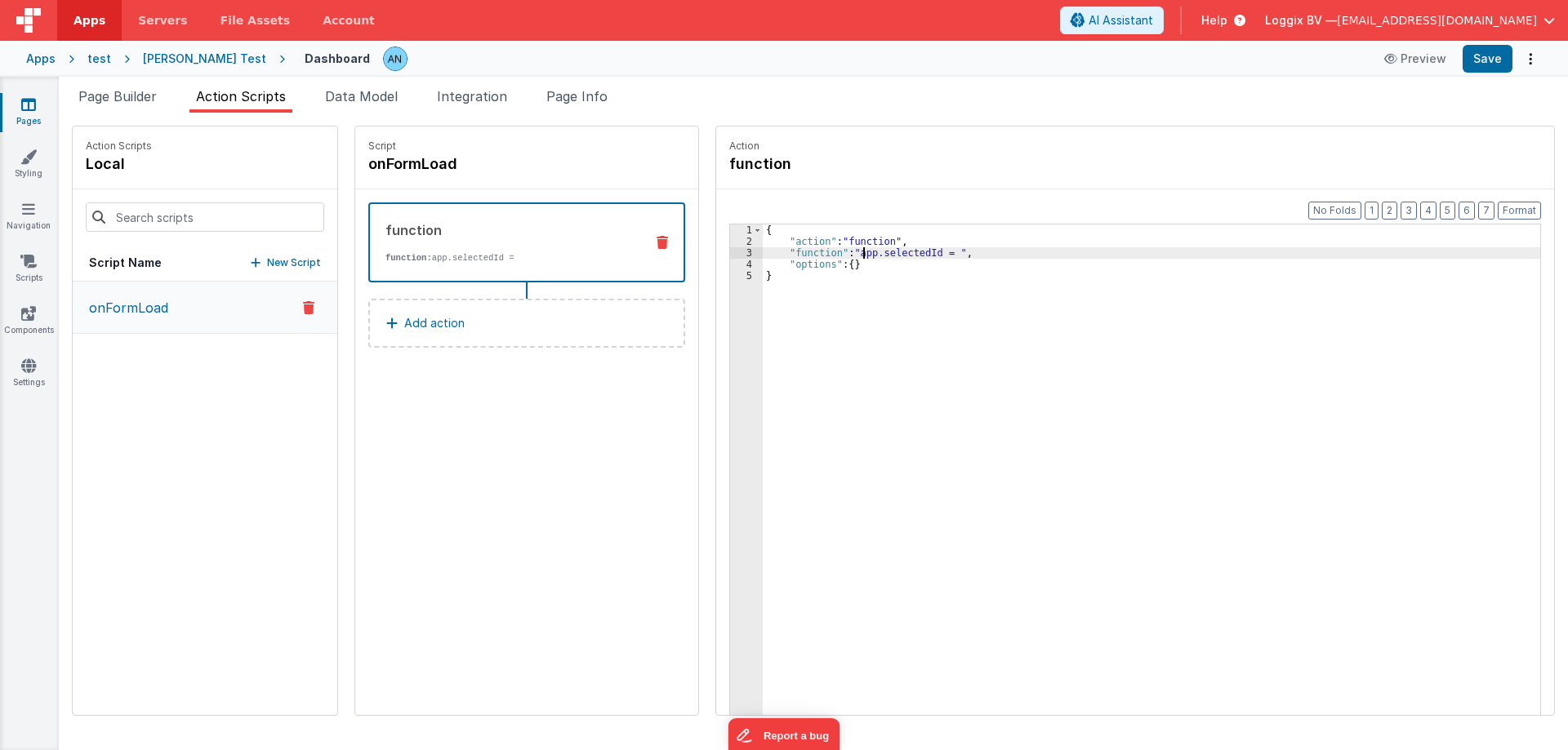
click at [851, 248] on div "{ "action" : "function" , "function" : "app.selectedId = " , "options" : { } }" at bounding box center [1160, 507] width 793 height 564
click at [730, 252] on div "3" at bounding box center [746, 252] width 32 height 12
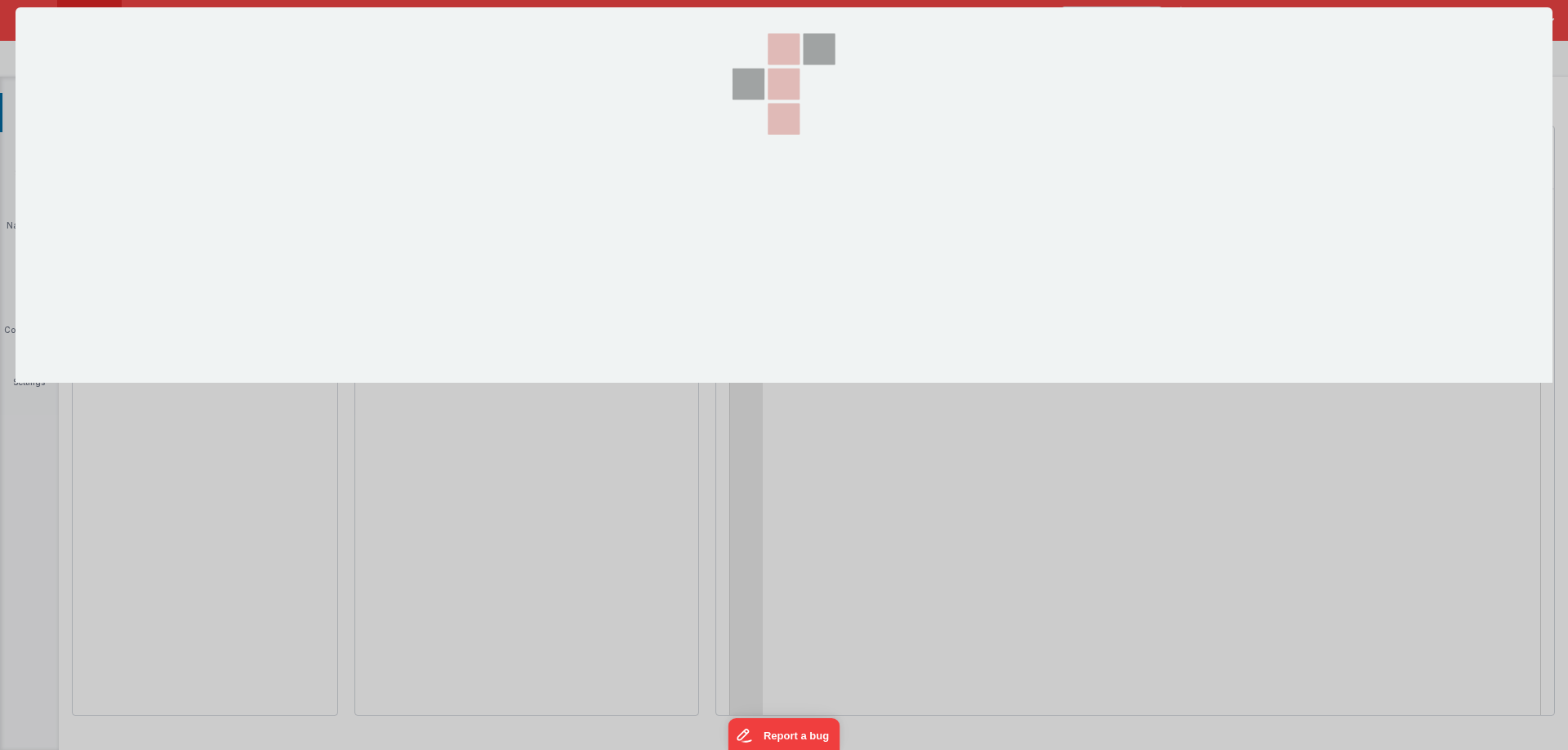
click at [724, 252] on div at bounding box center [784, 195] width 163 height 376
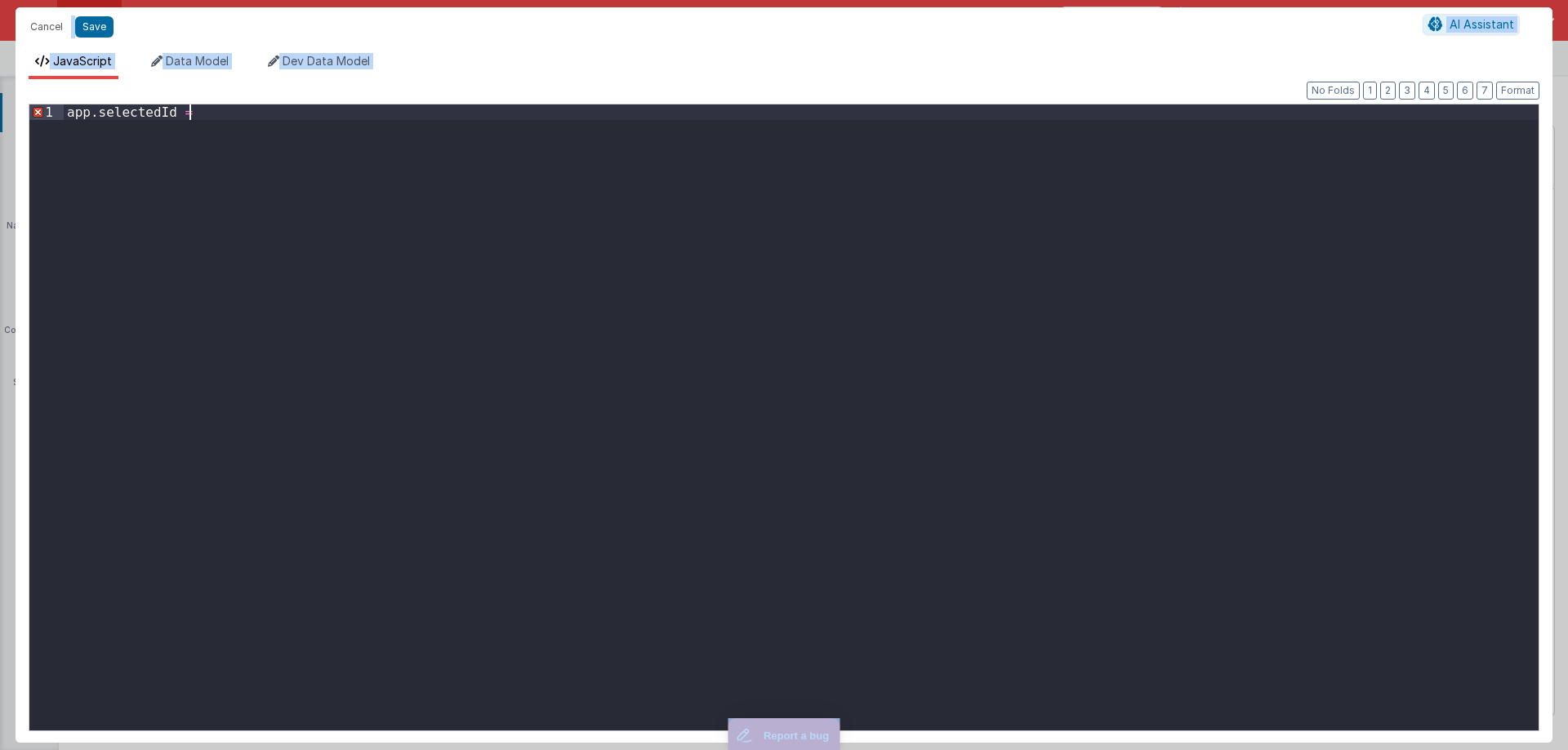
click at [96, 133] on div "app . selectedId =" at bounding box center [801, 433] width 1475 height 657
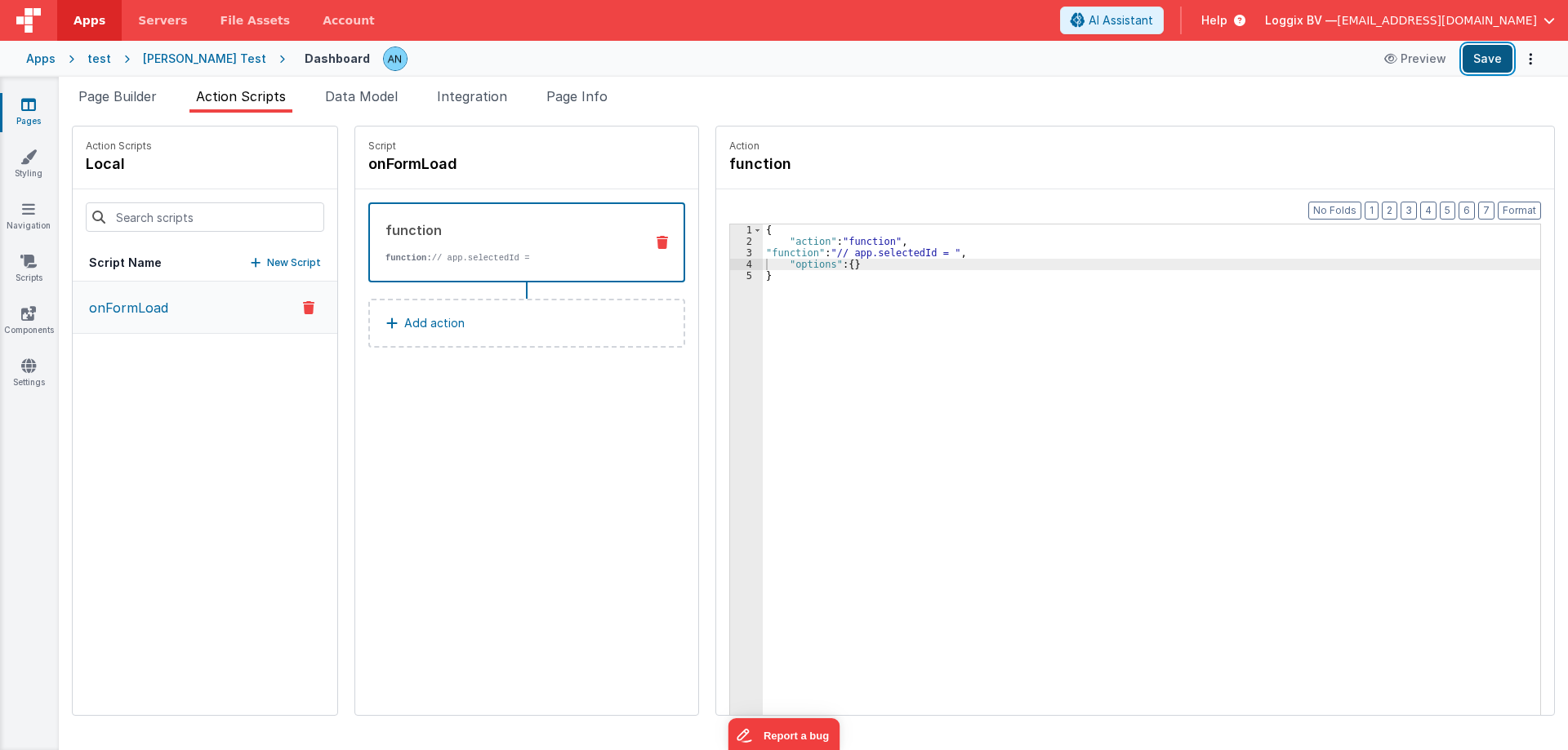
click at [1503, 58] on button "Save" at bounding box center [1488, 58] width 50 height 28
click at [1521, 206] on button "Format" at bounding box center [1520, 210] width 43 height 18
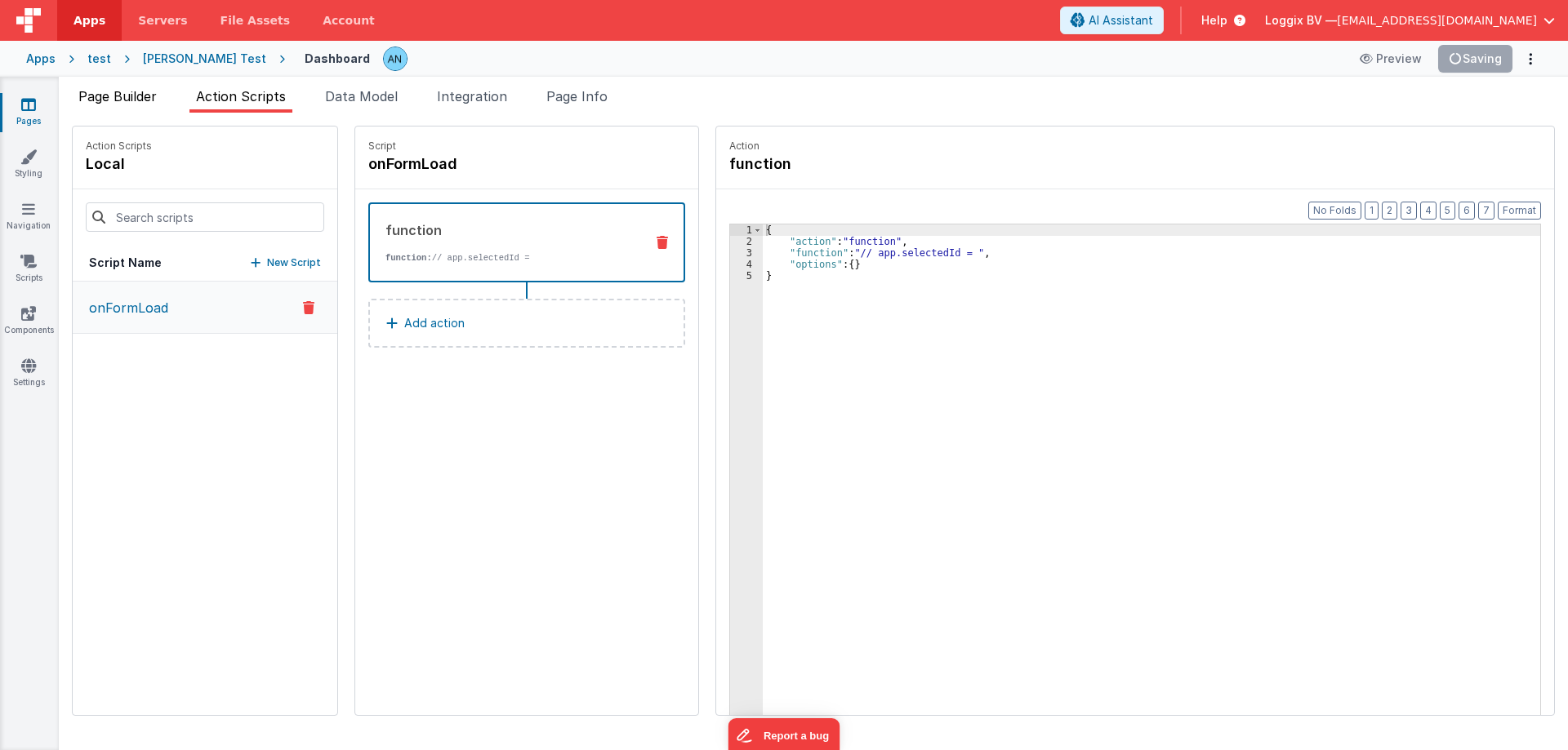
click at [114, 99] on span "Page Builder" at bounding box center [118, 97] width 79 height 16
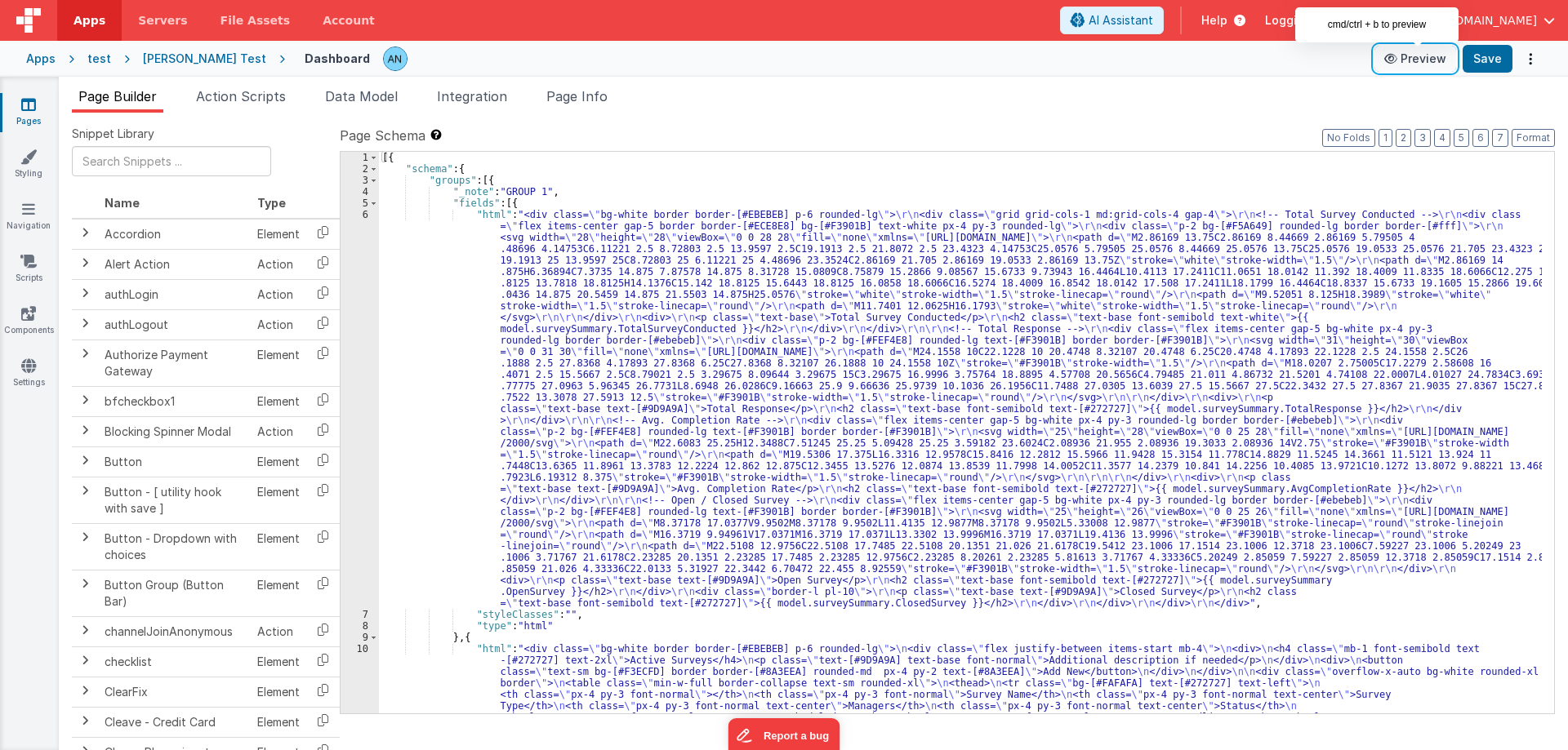
click at [1415, 60] on button "Preview" at bounding box center [1415, 58] width 81 height 26
click at [1418, 62] on button "Preview" at bounding box center [1415, 58] width 81 height 26
click at [1424, 59] on button "Preview" at bounding box center [1415, 58] width 81 height 26
click at [31, 175] on link "Styling" at bounding box center [29, 165] width 59 height 32
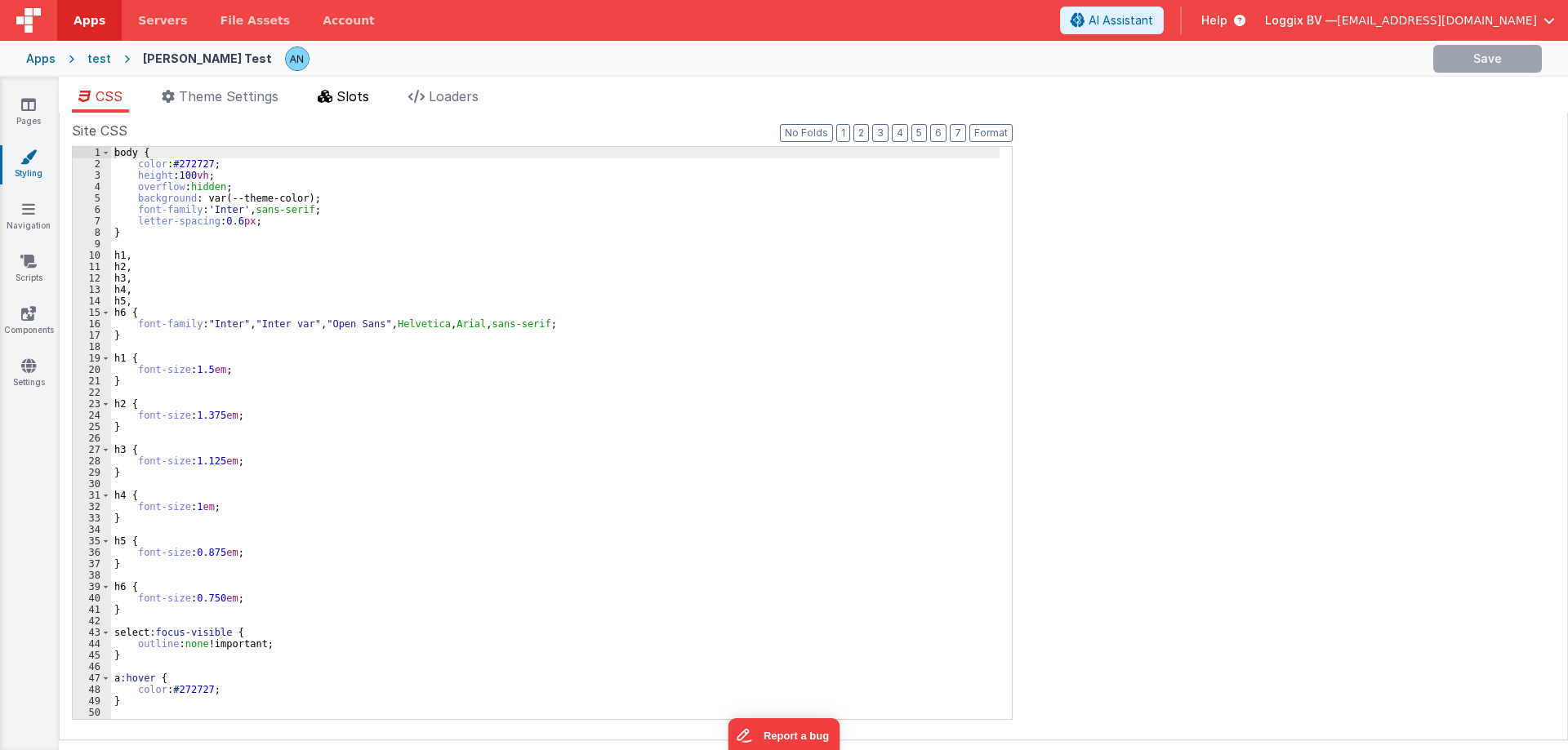
click at [344, 96] on span "Slots" at bounding box center [353, 97] width 32 height 16
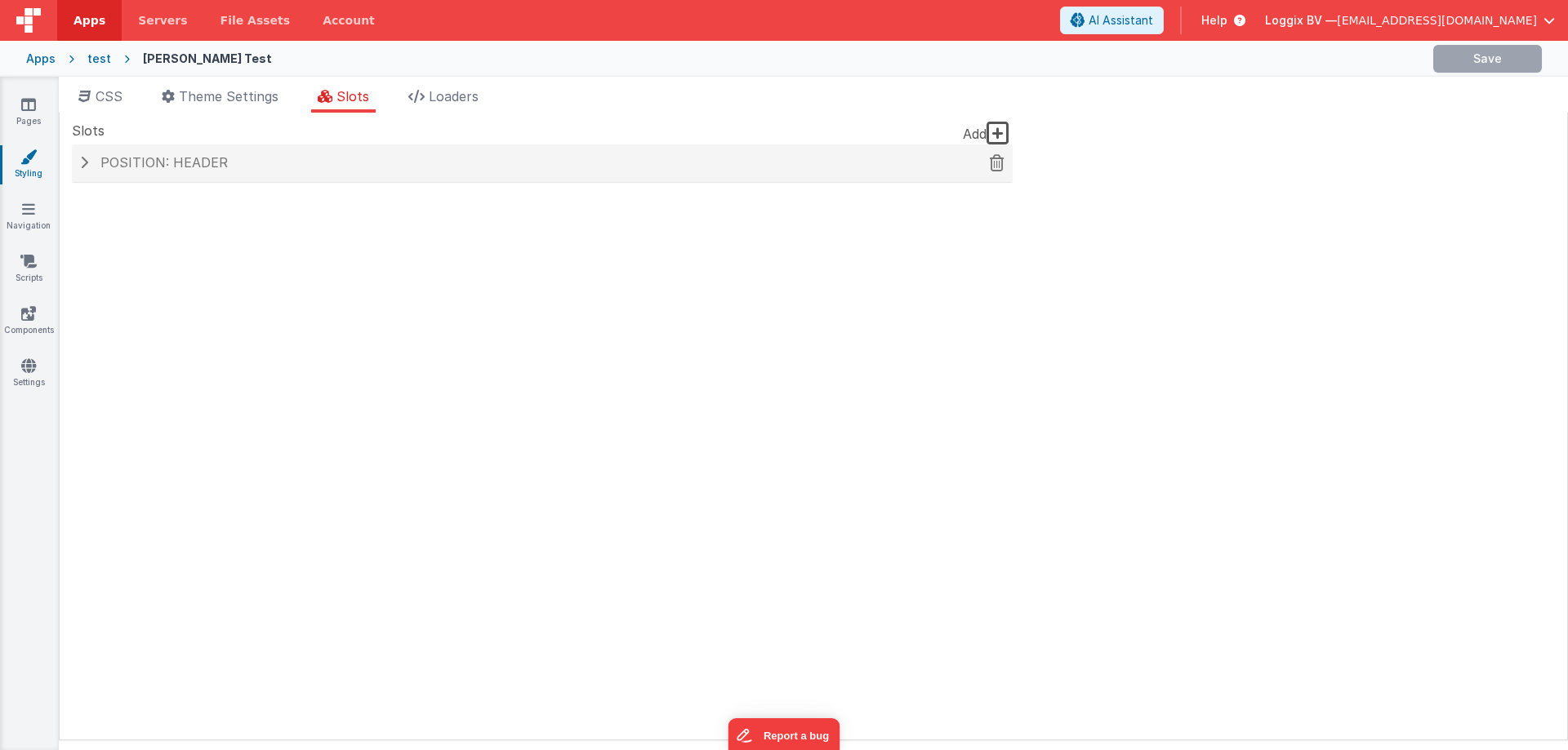
click at [294, 160] on h4 "Position: header" at bounding box center [542, 163] width 925 height 14
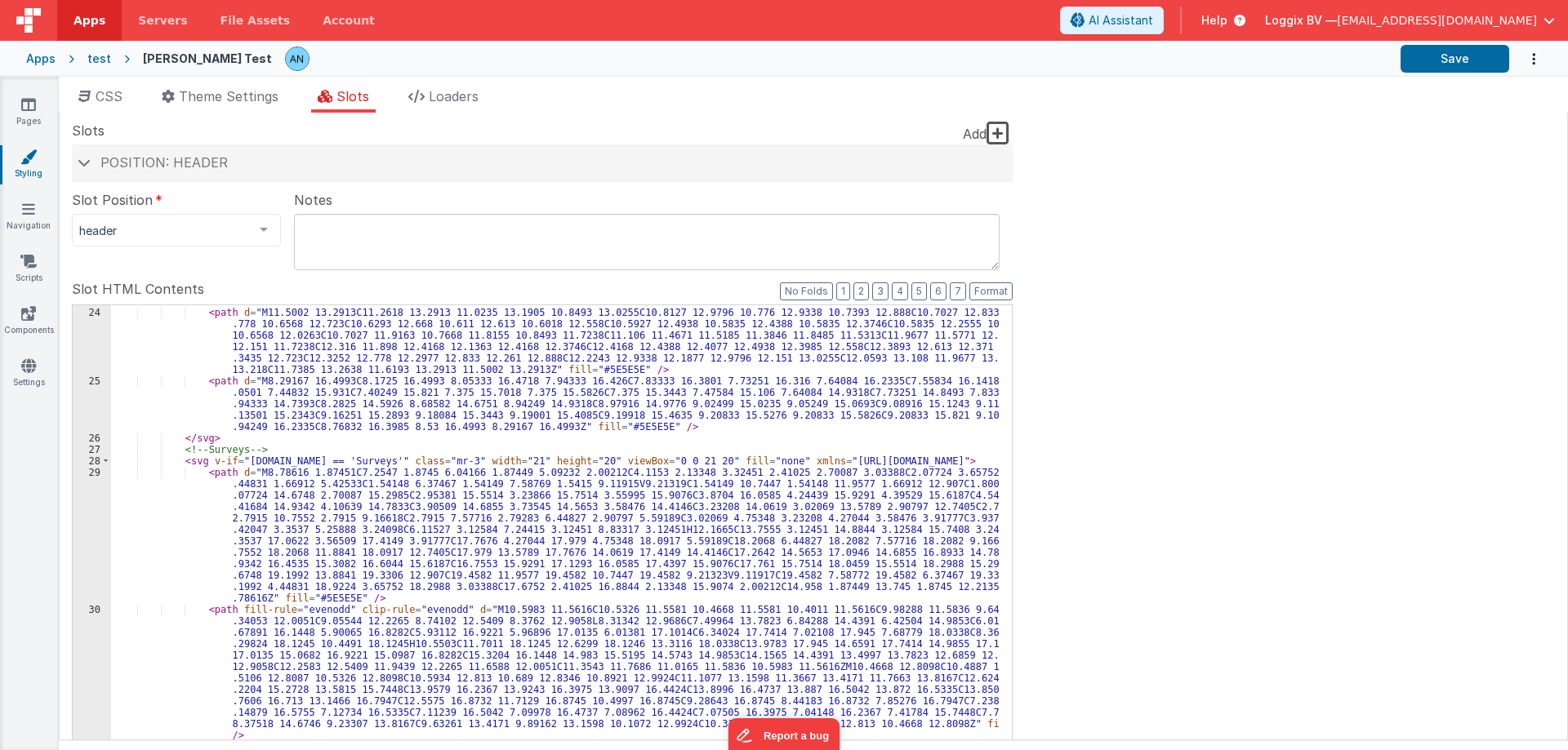
scroll to position [636, 0]
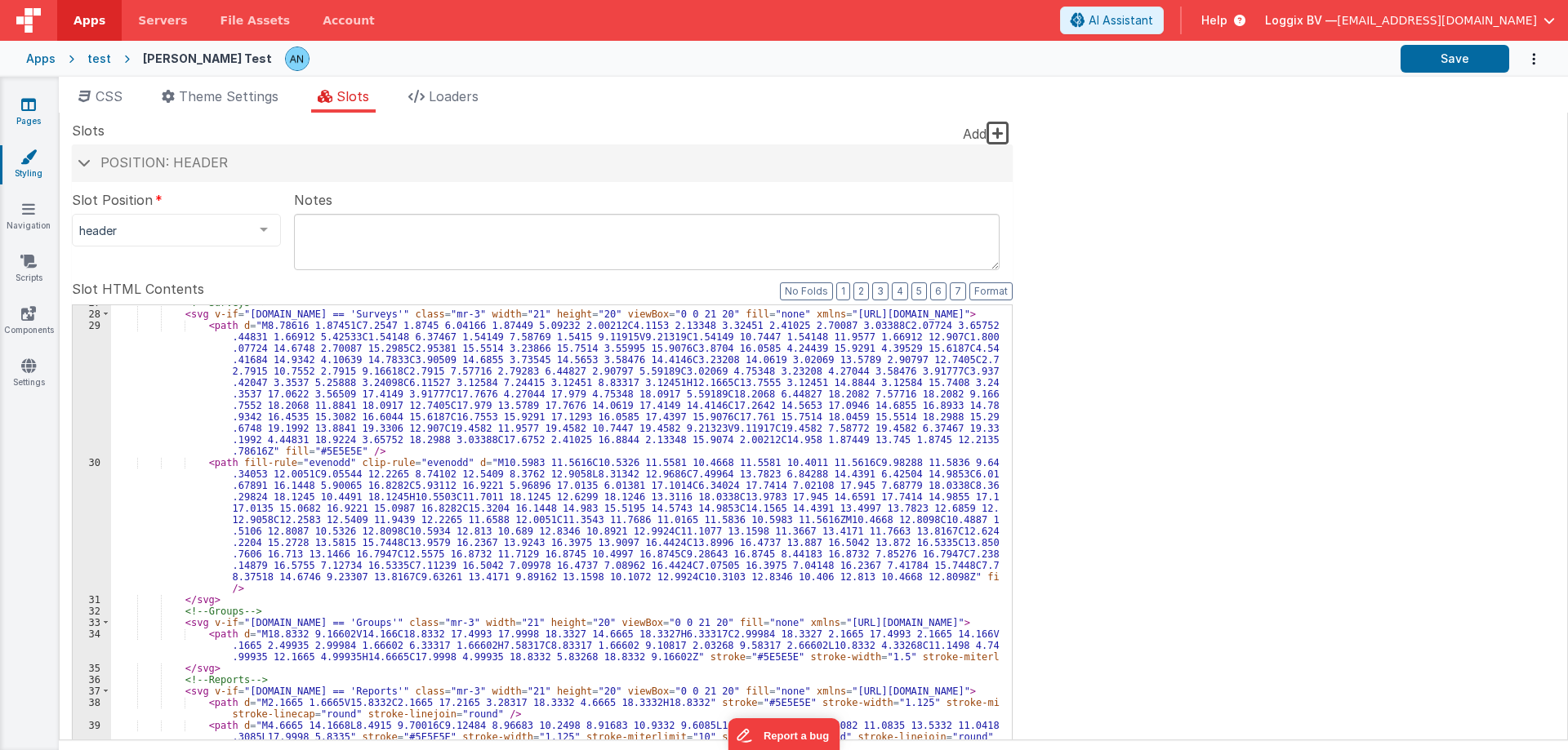
click at [34, 107] on icon at bounding box center [29, 105] width 14 height 16
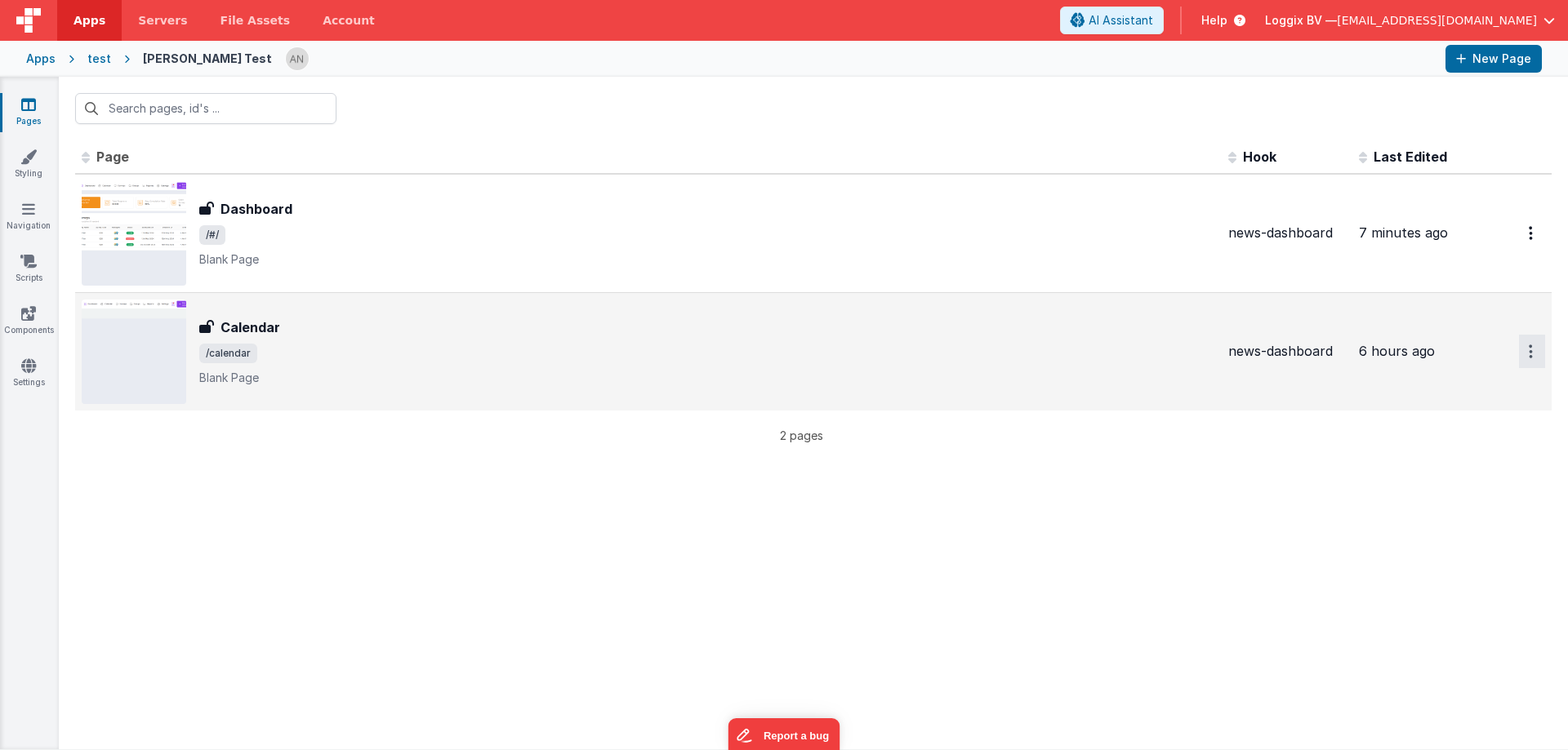
click at [1532, 342] on button "Options" at bounding box center [1532, 351] width 26 height 33
click at [1457, 395] on link "Preview" at bounding box center [1473, 389] width 144 height 30
click at [1534, 356] on button "Options" at bounding box center [1532, 351] width 26 height 33
click at [1425, 381] on link "Preview" at bounding box center [1473, 389] width 144 height 30
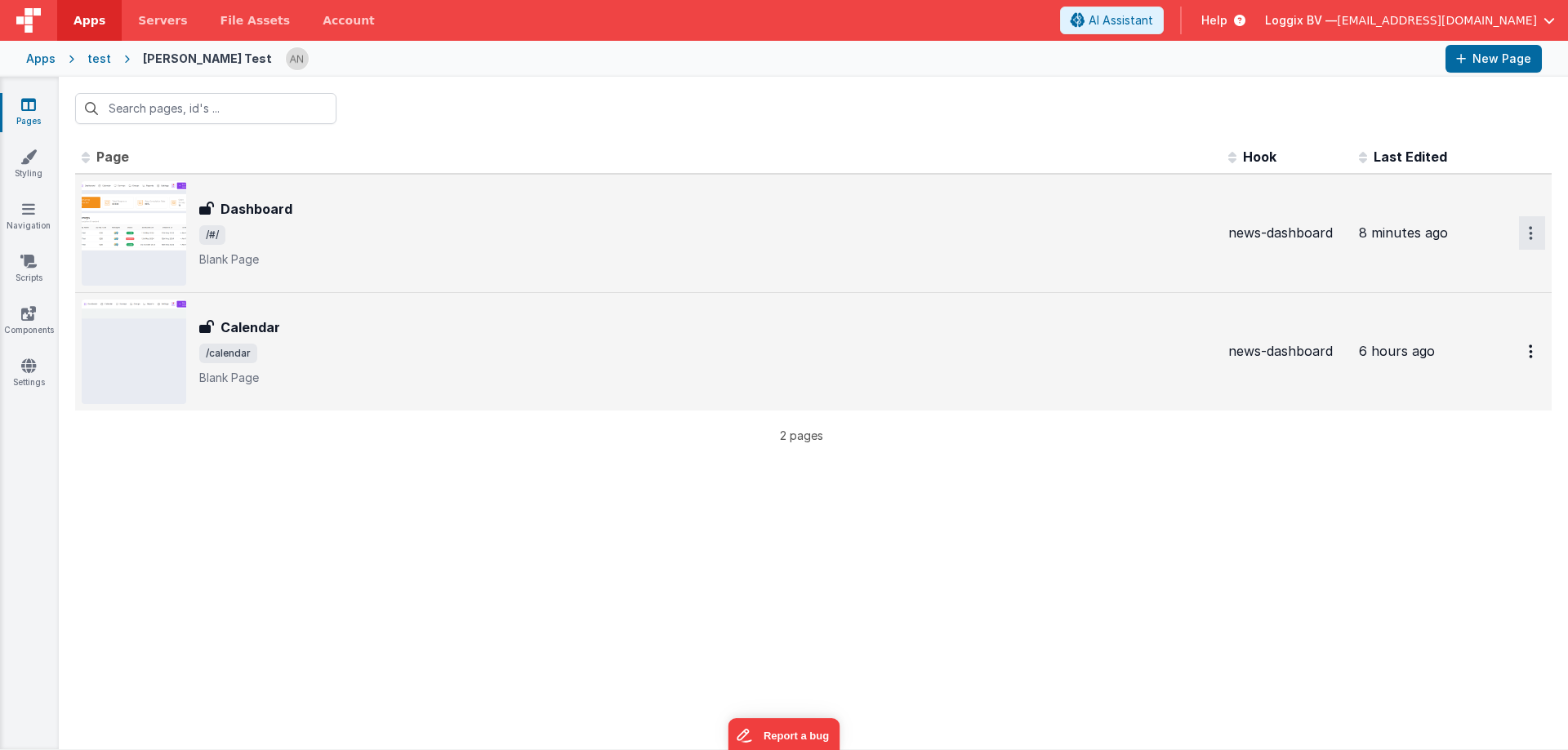
click at [1530, 233] on icon "Options" at bounding box center [1531, 234] width 4 height 14
click at [1446, 275] on link "Preview" at bounding box center [1473, 270] width 144 height 30
click at [345, 335] on div "Calendar" at bounding box center [707, 328] width 1016 height 20
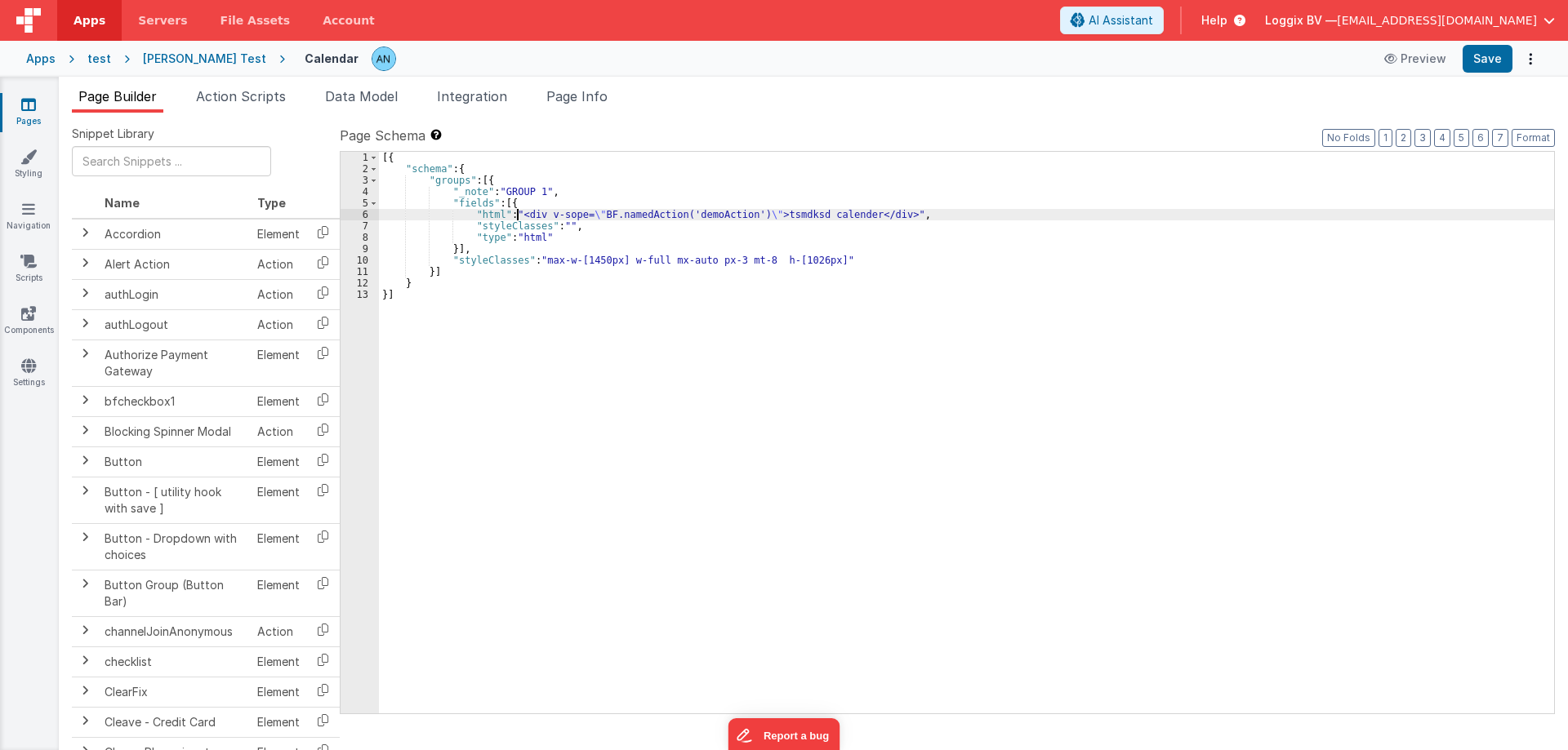
click at [516, 211] on div "[{ "schema" : { "groups" : [{ "_note" : "GROUP 1" , "fields" : [{ "html" : "<di…" at bounding box center [966, 444] width 1176 height 584
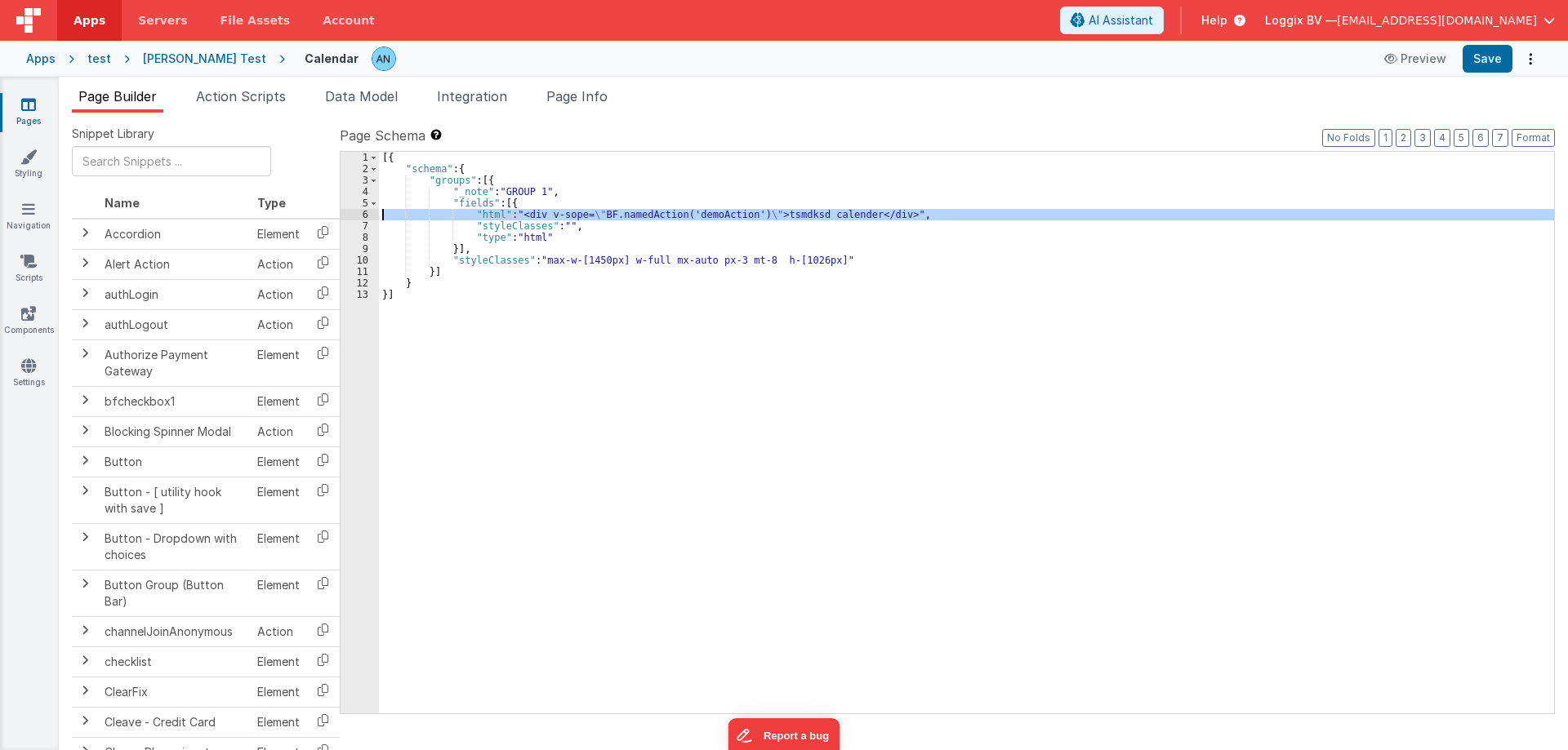
click at [358, 211] on div "6" at bounding box center [359, 215] width 39 height 12
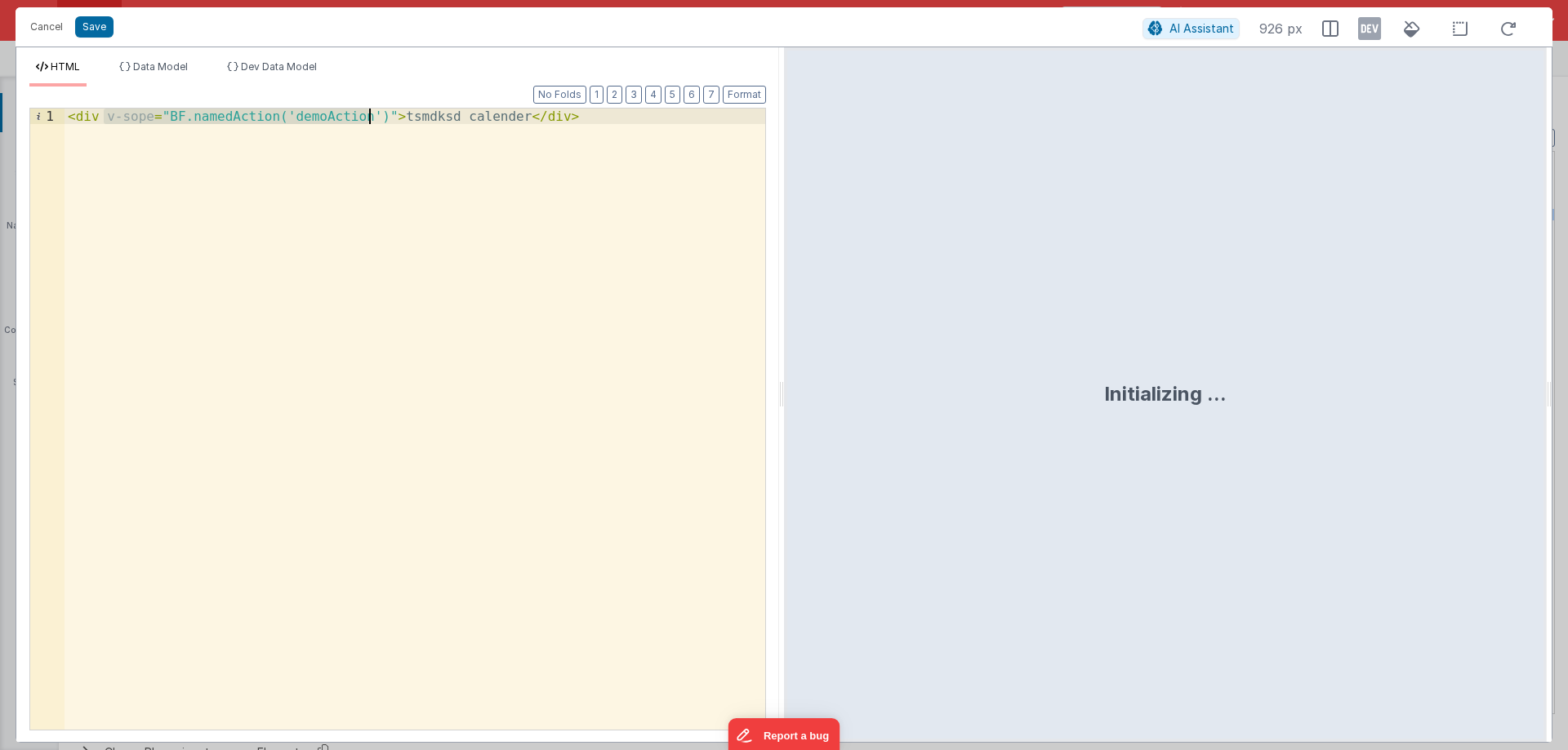
drag, startPoint x: 107, startPoint y: 116, endPoint x: 370, endPoint y: 115, distance: 263.0
click at [370, 115] on div "< div v-sope = "BF.namedAction('demoAction')" > tsmdksd calender </ div >" at bounding box center [415, 434] width 701 height 652
click at [86, 27] on button "Save" at bounding box center [94, 27] width 39 height 21
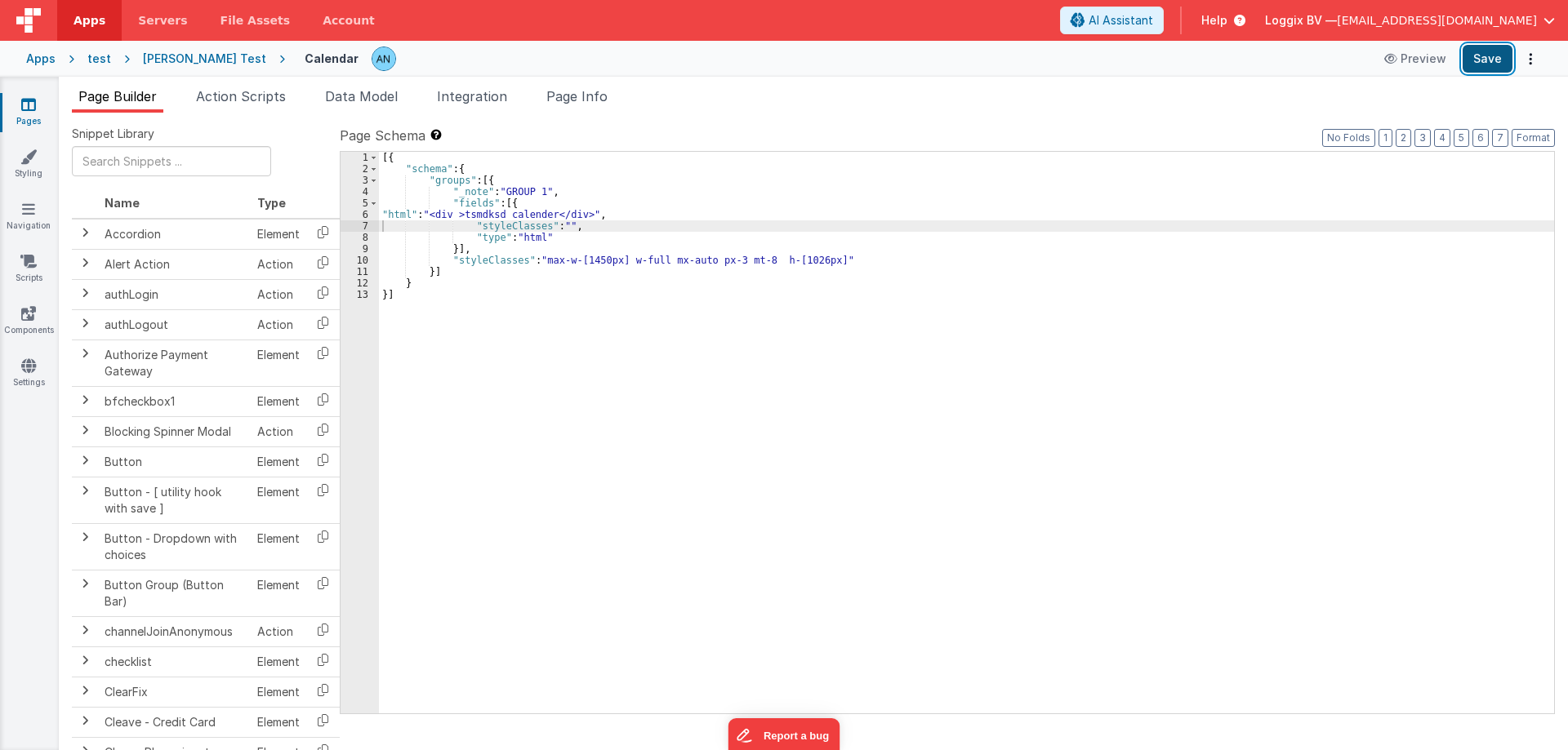
click at [1478, 50] on button "Save" at bounding box center [1488, 58] width 50 height 28
click at [1423, 53] on button "Preview" at bounding box center [1415, 58] width 81 height 26
click at [585, 98] on span "Page Info" at bounding box center [577, 97] width 61 height 16
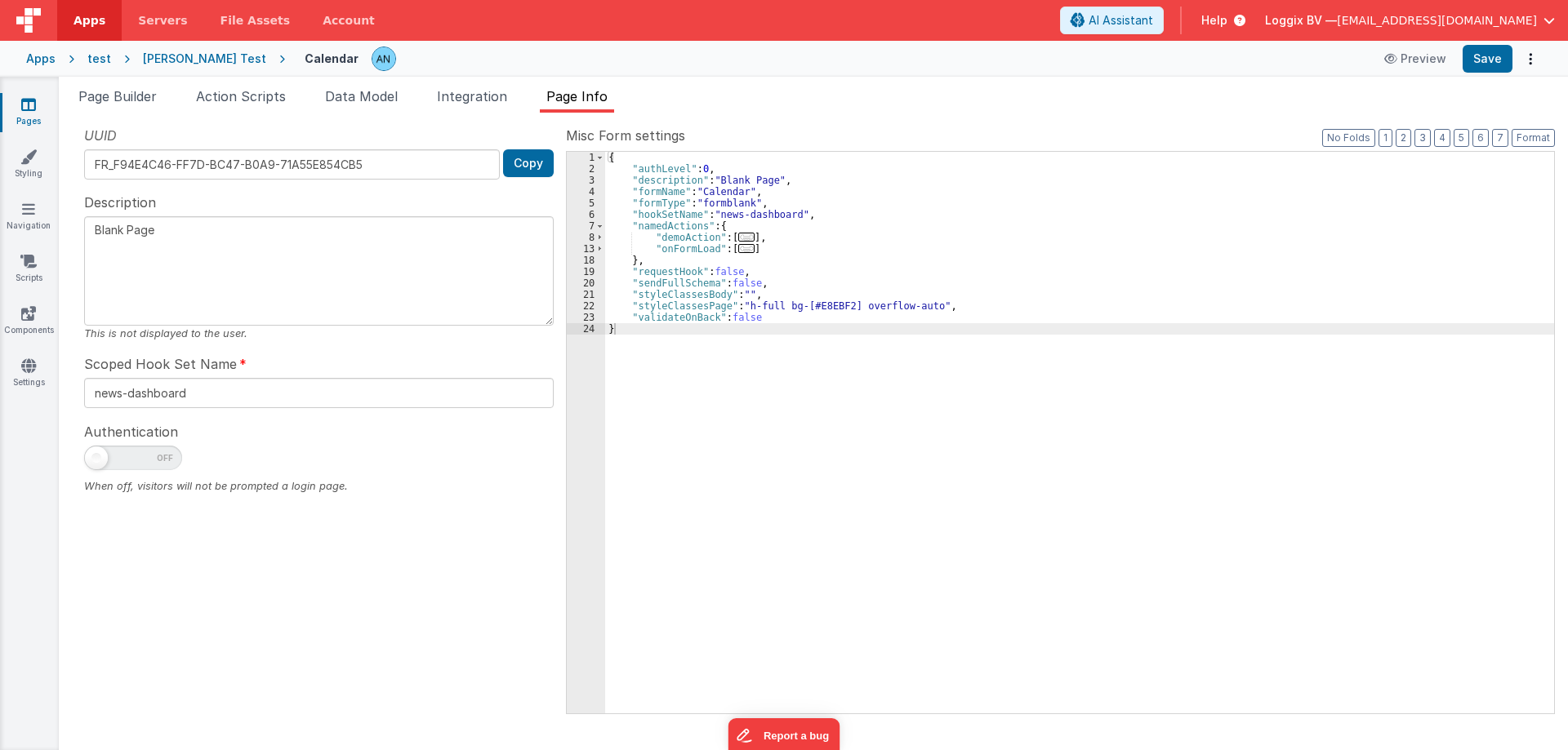
click at [104, 459] on span at bounding box center [97, 458] width 23 height 23
click at [98, 459] on input "checkbox" at bounding box center [90, 456] width 13 height 13
checkbox input "true"
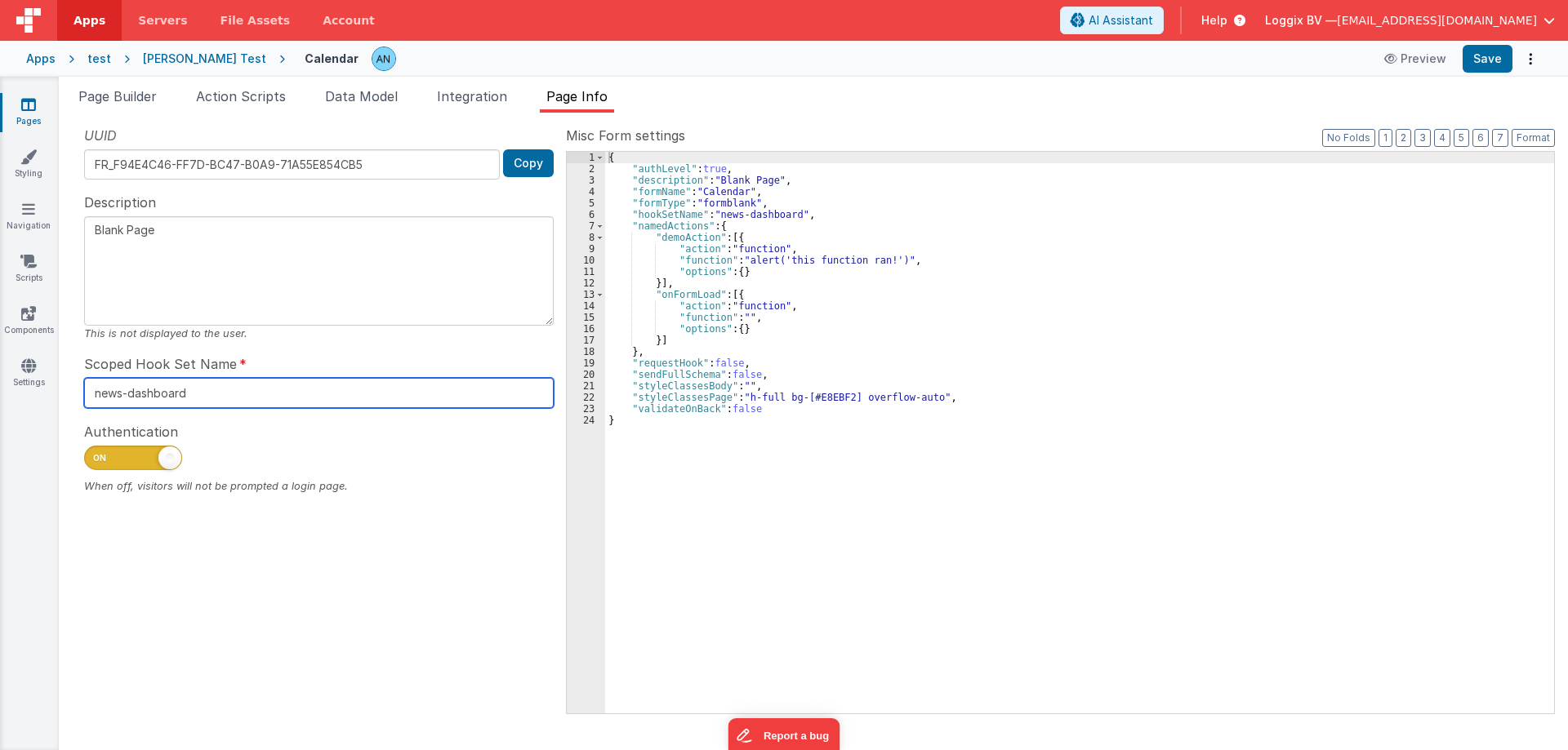
click at [161, 388] on input "news-dashboard" at bounding box center [319, 393] width 469 height 30
type input "calendar"
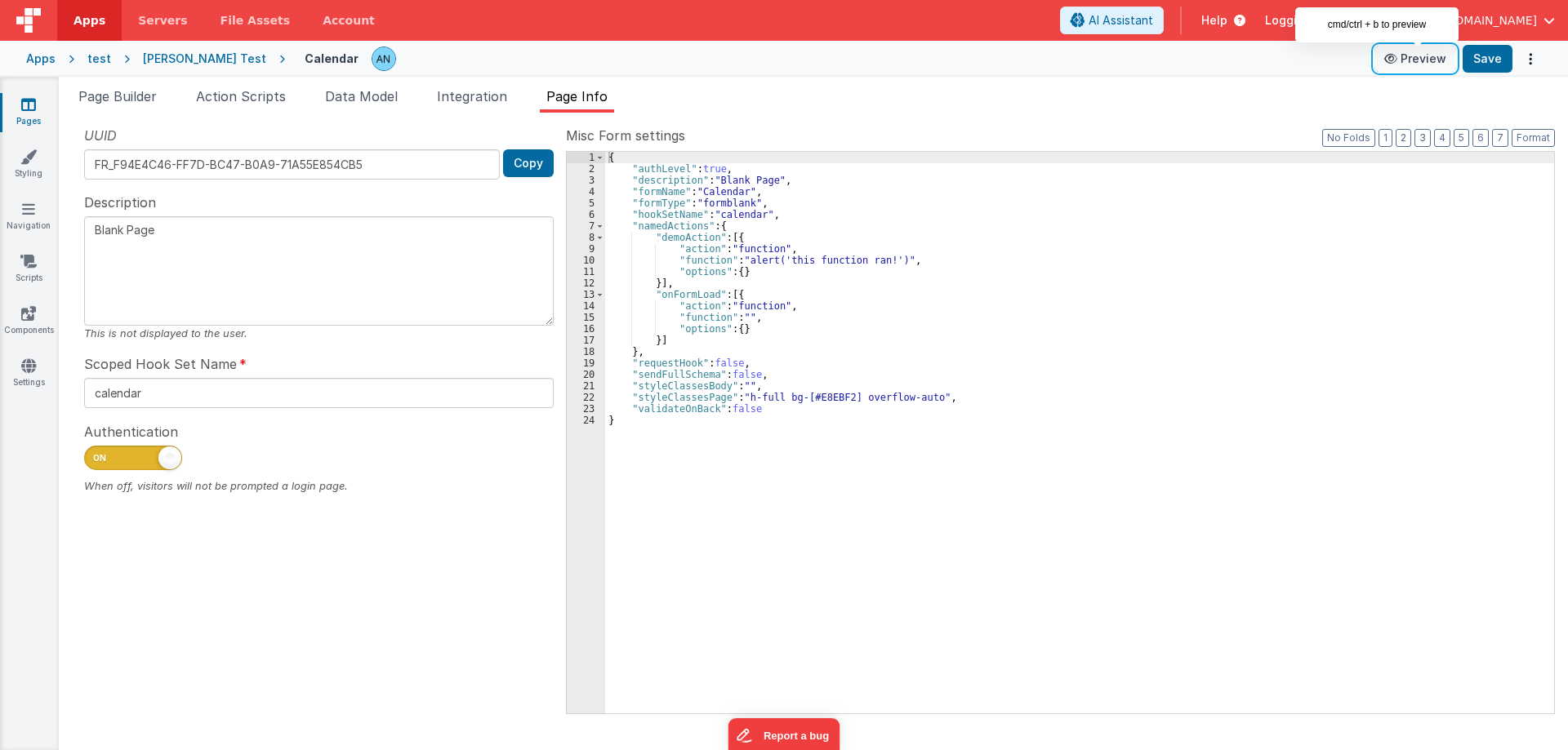
click at [1400, 58] on icon at bounding box center [1392, 58] width 16 height 12
click at [1422, 63] on button "Preview" at bounding box center [1415, 58] width 81 height 26
click at [147, 62] on div "[PERSON_NAME] Test" at bounding box center [205, 59] width 124 height 16
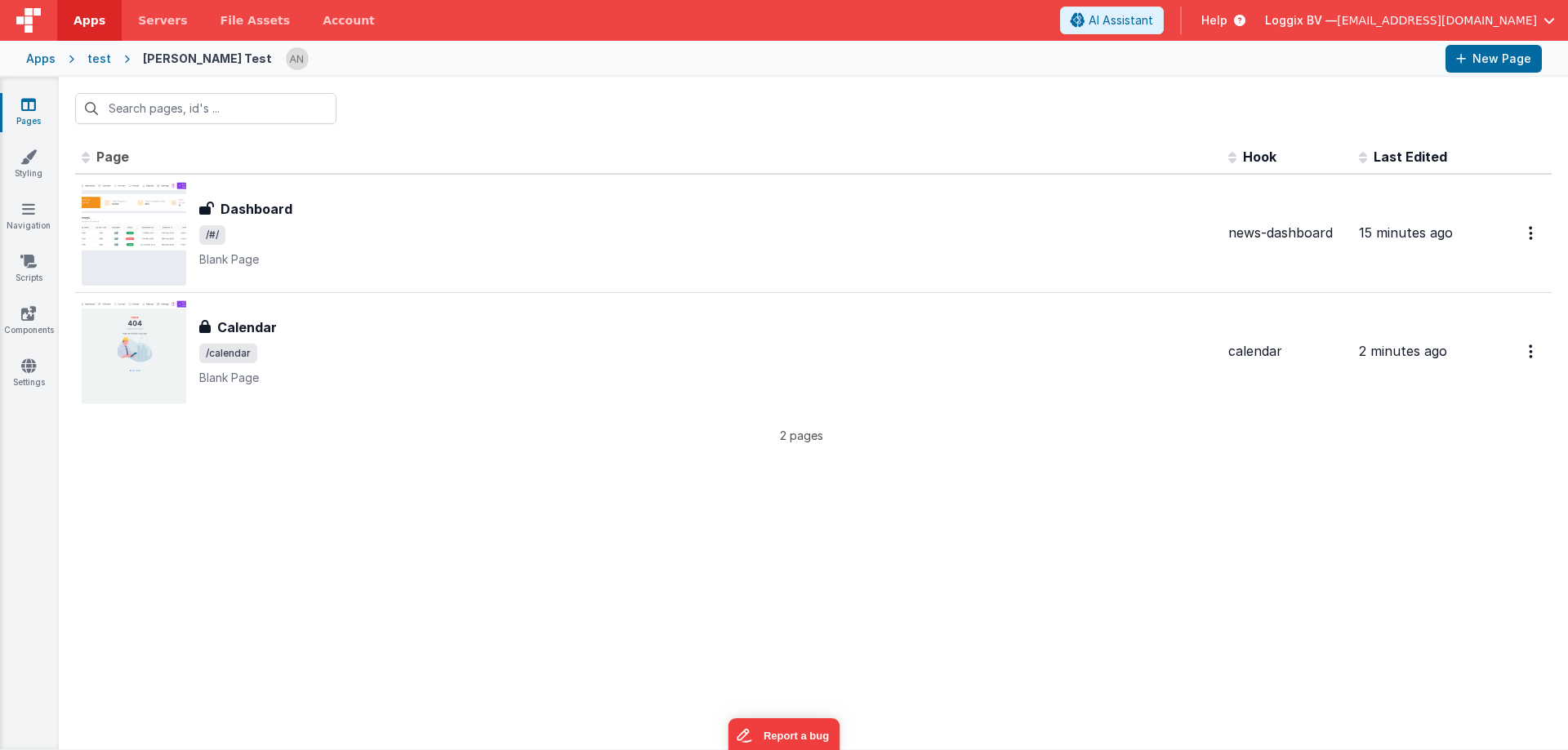
click at [94, 55] on div "test" at bounding box center [99, 59] width 23 height 16
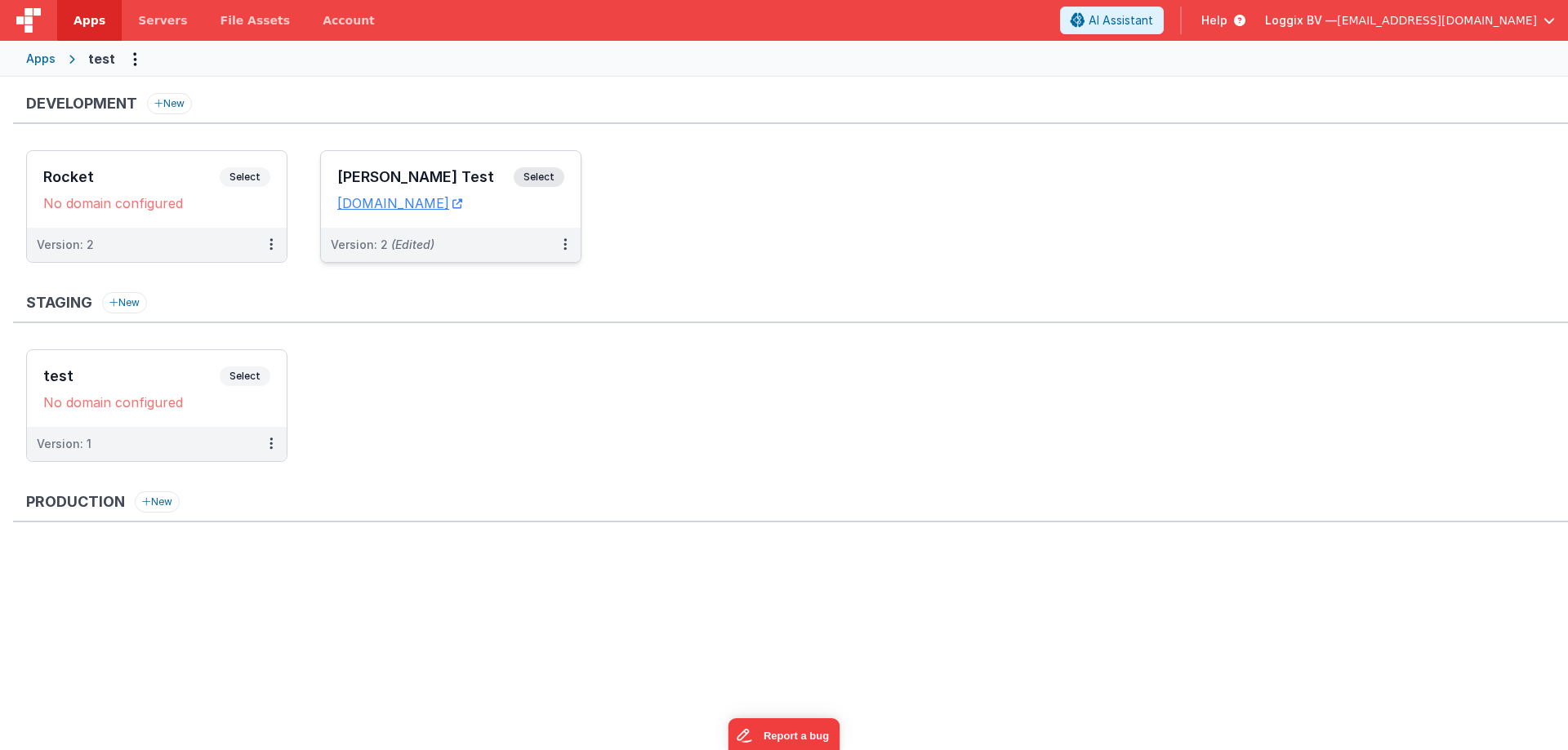
click at [350, 172] on h3 "[PERSON_NAME] Test" at bounding box center [425, 177] width 176 height 16
